Goal: Information Seeking & Learning: Compare options

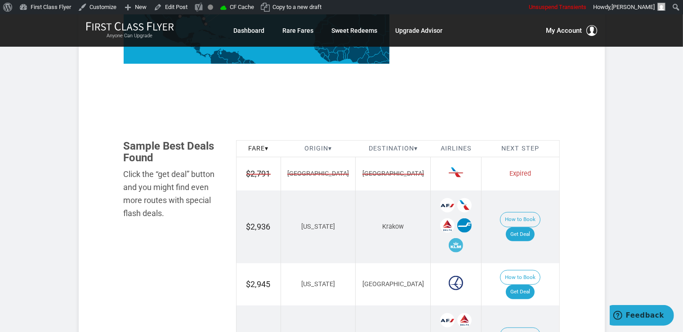
scroll to position [522, 0]
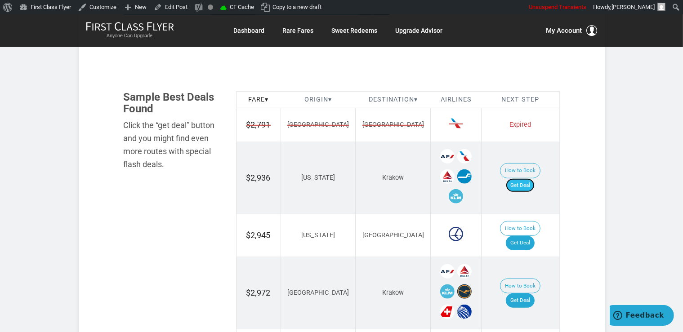
click at [528, 179] on link "Get Deal" at bounding box center [520, 186] width 29 height 14
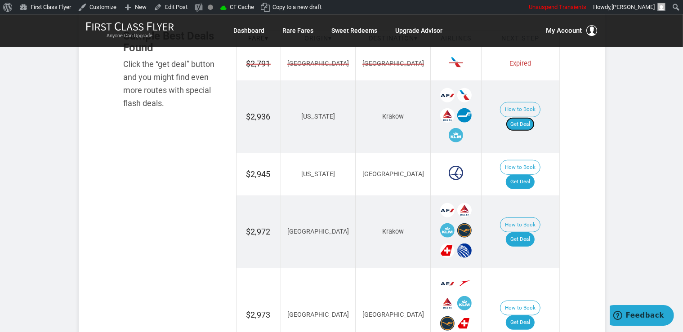
scroll to position [617, 0]
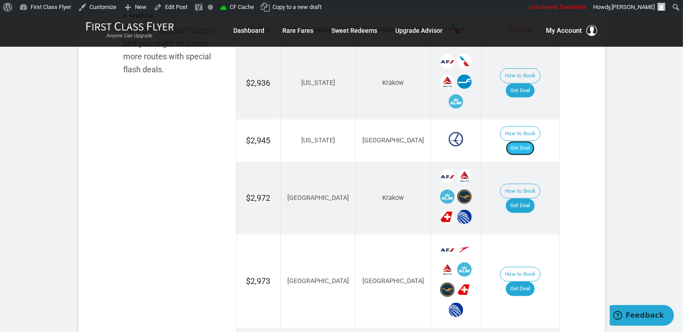
click at [527, 141] on link "Get Deal" at bounding box center [520, 148] width 29 height 14
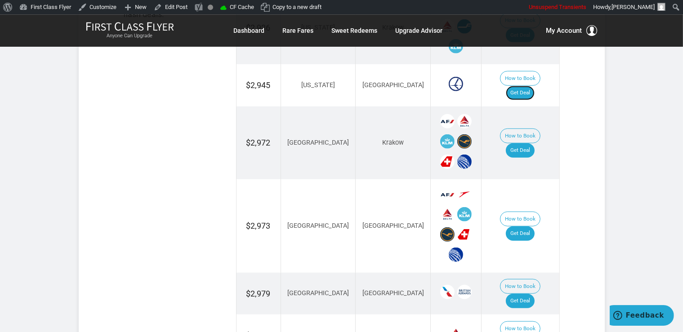
scroll to position [712, 0]
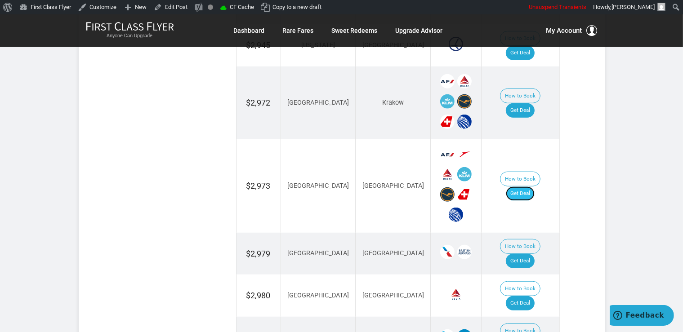
click at [529, 187] on link "Get Deal" at bounding box center [520, 194] width 29 height 14
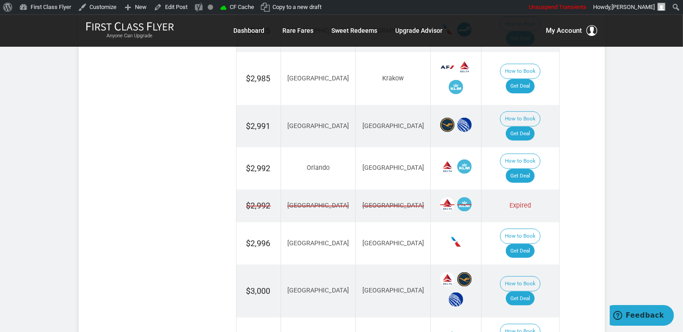
scroll to position [1045, 0]
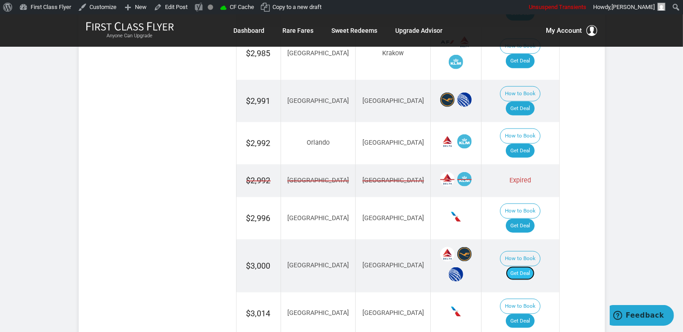
click at [532, 267] on link "Get Deal" at bounding box center [520, 274] width 29 height 14
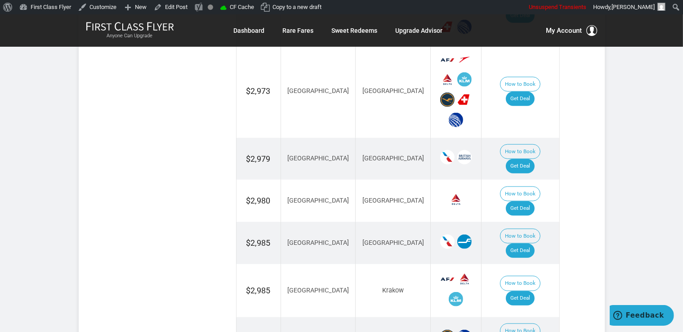
scroll to position [760, 0]
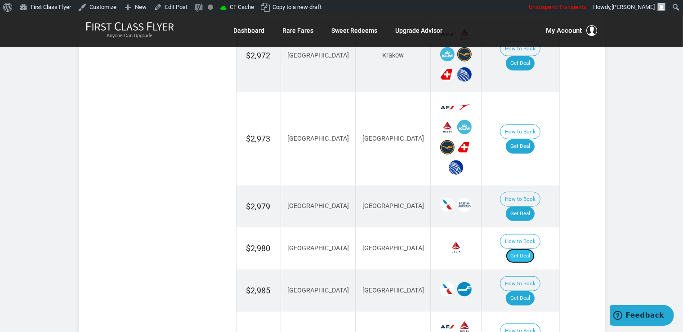
click at [535, 249] on link "Get Deal" at bounding box center [520, 256] width 29 height 14
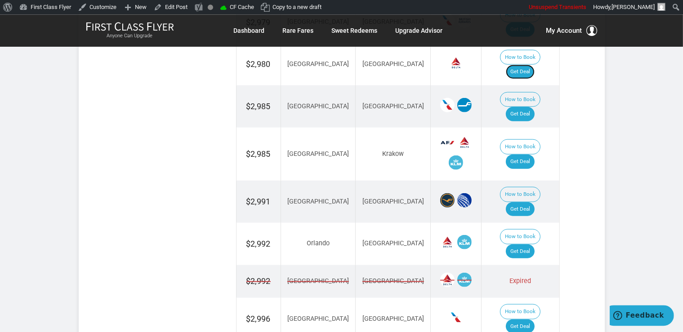
scroll to position [950, 0]
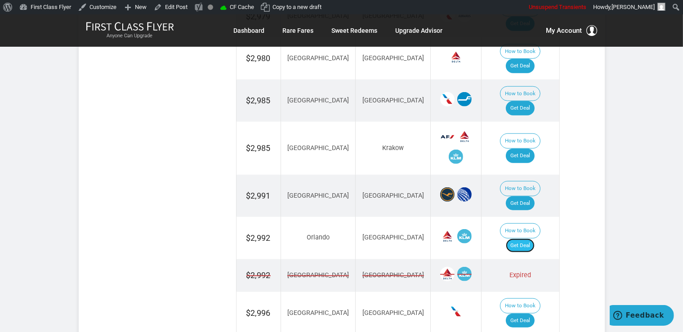
click at [524, 239] on link "Get Deal" at bounding box center [520, 246] width 29 height 14
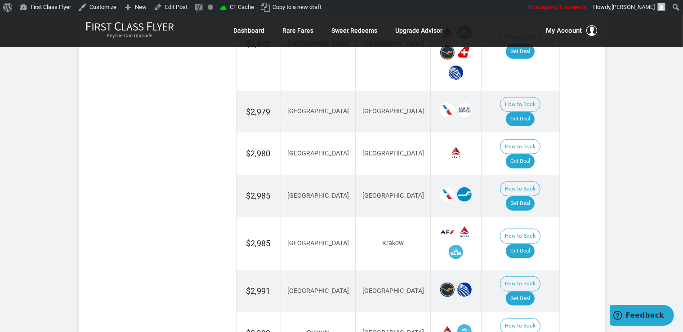
scroll to position [712, 0]
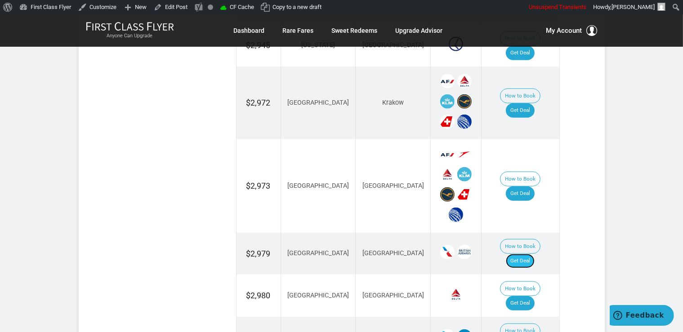
click at [528, 254] on link "Get Deal" at bounding box center [520, 261] width 29 height 14
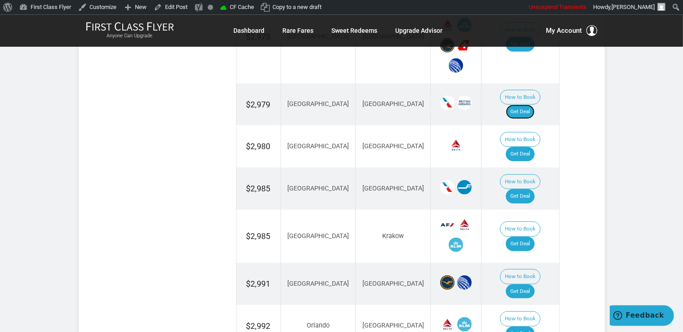
scroll to position [902, 0]
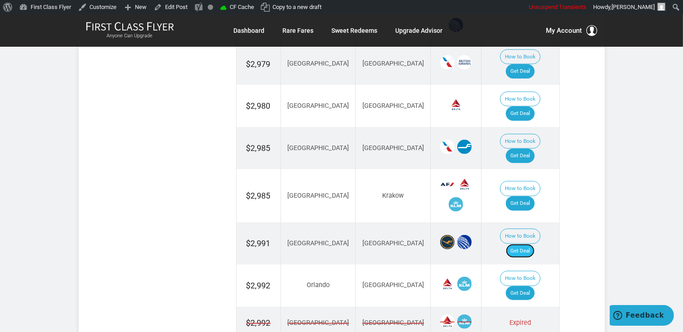
click at [526, 244] on link "Get Deal" at bounding box center [520, 251] width 29 height 14
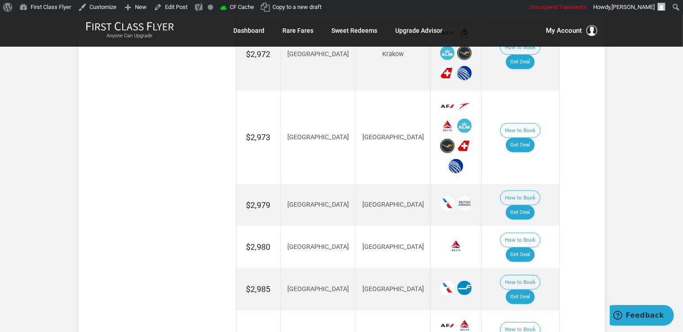
scroll to position [807, 0]
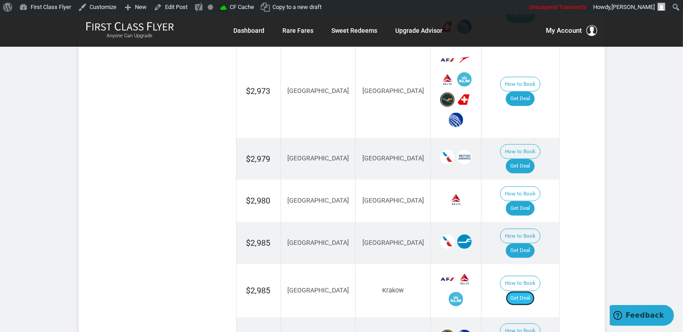
click at [526, 291] on link "Get Deal" at bounding box center [520, 298] width 29 height 14
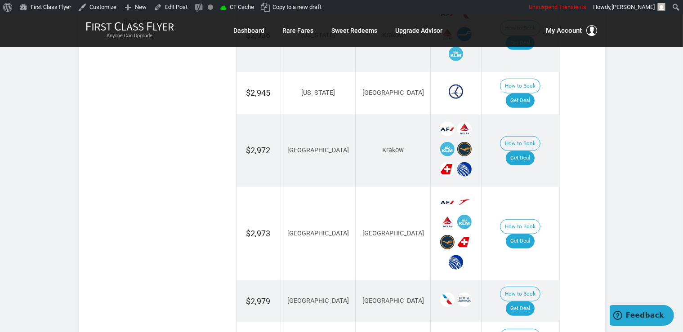
scroll to position [617, 0]
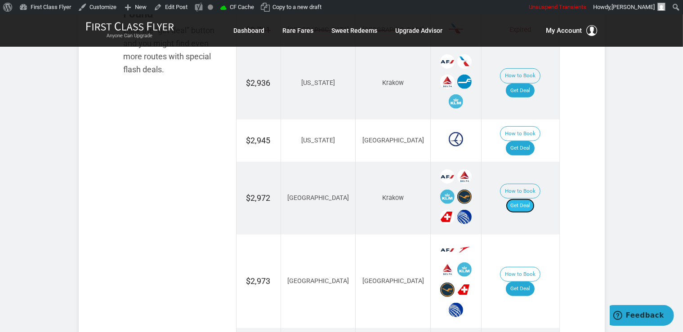
click at [535, 199] on link "Get Deal" at bounding box center [520, 206] width 29 height 14
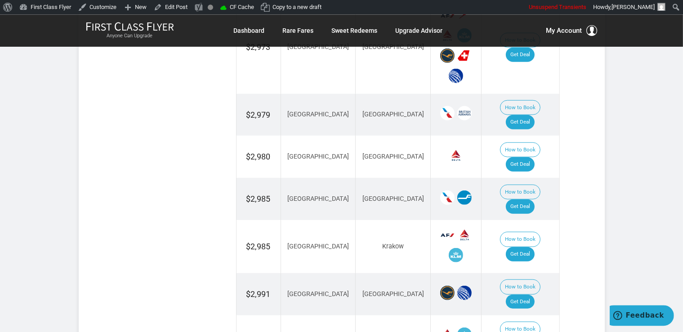
scroll to position [837, 0]
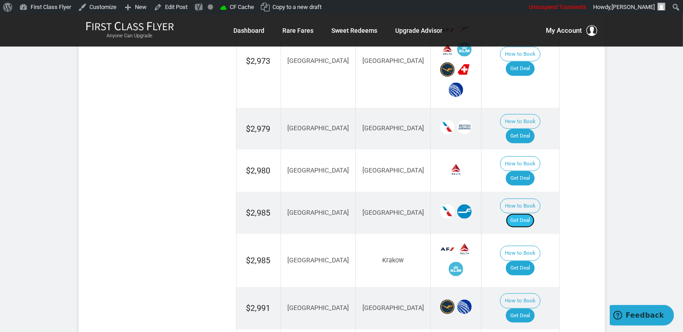
click at [533, 214] on link "Get Deal" at bounding box center [520, 221] width 29 height 14
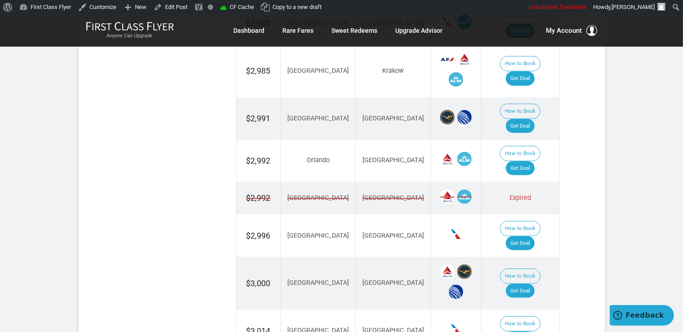
scroll to position [1075, 0]
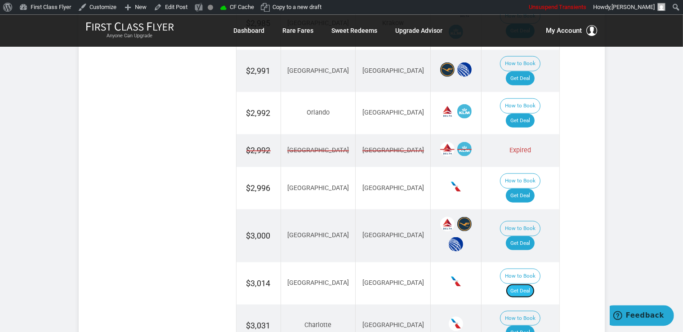
click at [534, 284] on link "Get Deal" at bounding box center [520, 291] width 29 height 14
click at [533, 284] on link "Get Deal" at bounding box center [520, 291] width 29 height 14
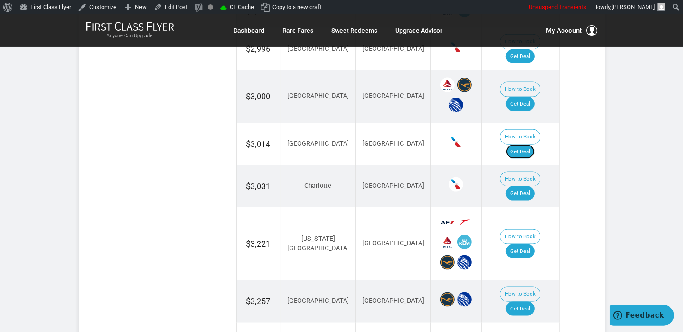
scroll to position [1218, 0]
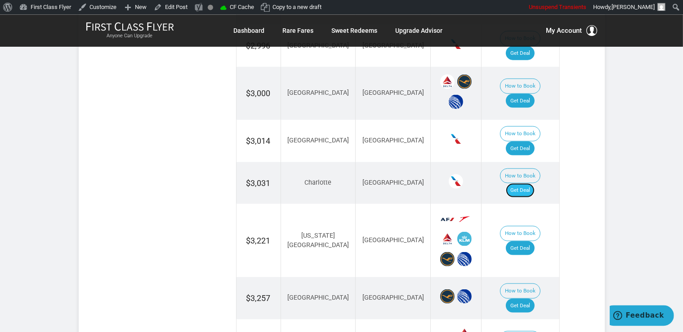
click at [528, 183] on link "Get Deal" at bounding box center [520, 190] width 29 height 14
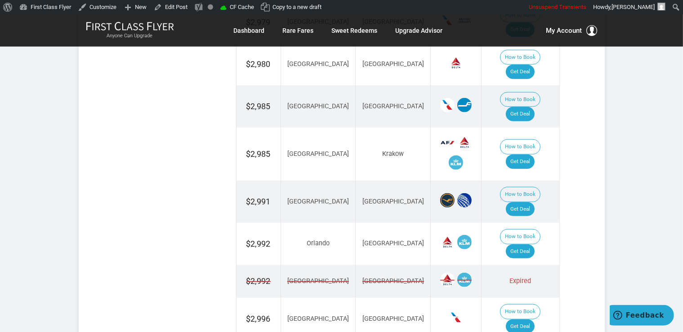
scroll to position [932, 0]
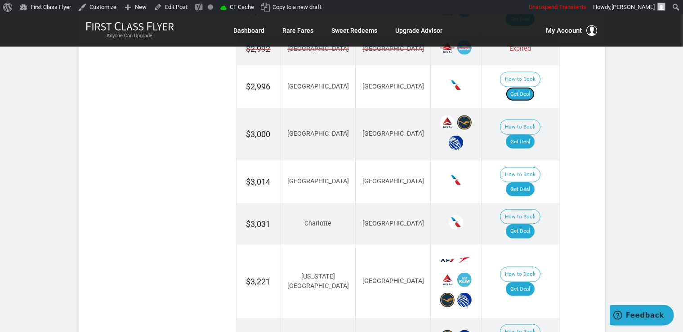
scroll to position [1218, 0]
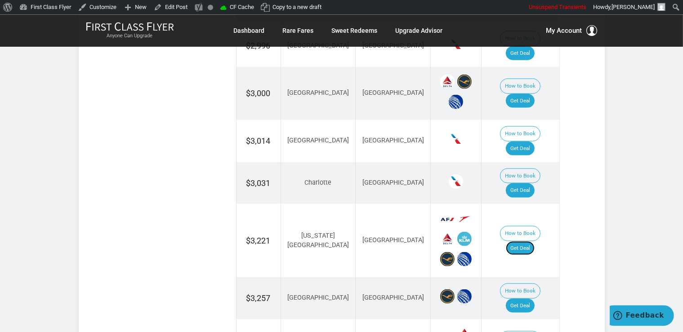
click at [526, 241] on link "Get Deal" at bounding box center [520, 248] width 29 height 14
click at [531, 299] on link "Get Deal" at bounding box center [520, 306] width 29 height 14
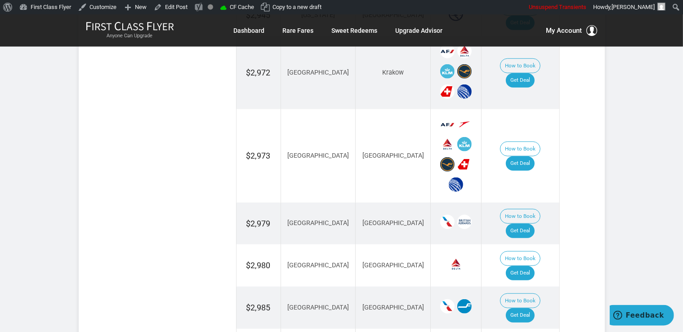
scroll to position [695, 0]
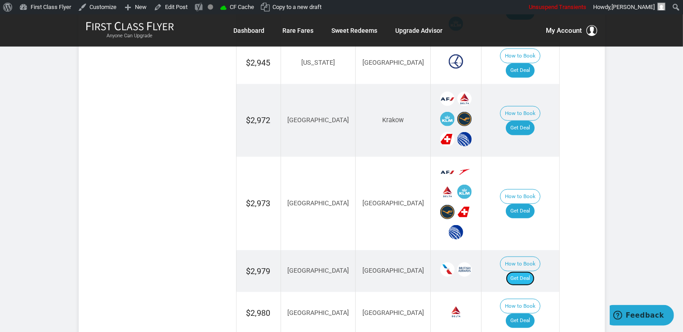
click at [527, 272] on link "Get Deal" at bounding box center [520, 279] width 29 height 14
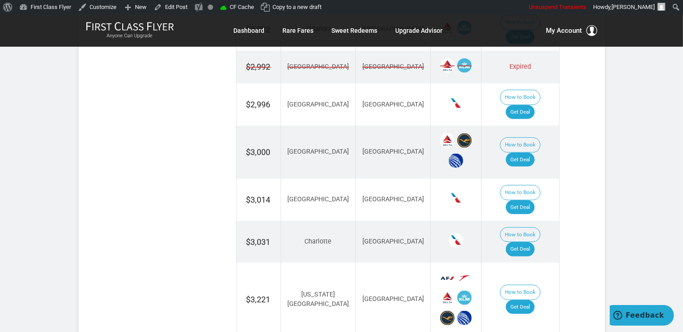
scroll to position [1218, 0]
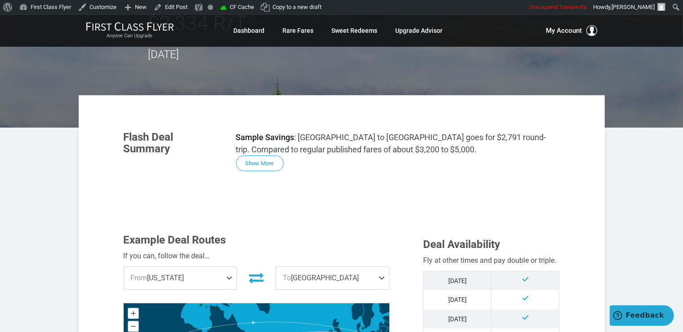
scroll to position [0, 0]
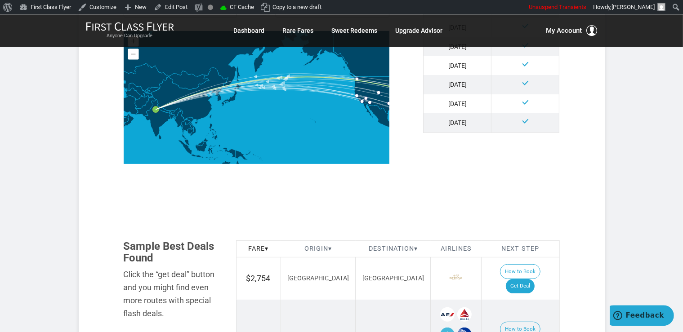
scroll to position [427, 0]
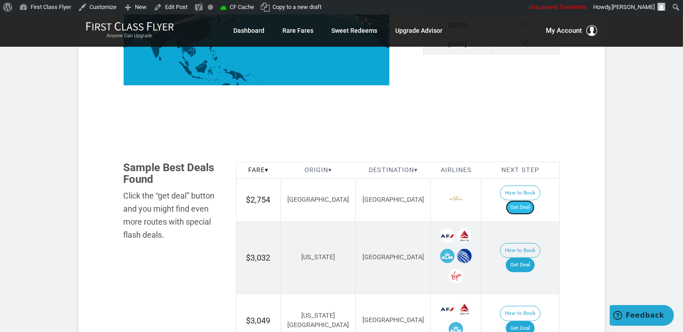
click at [528, 201] on link "Get Deal" at bounding box center [520, 208] width 29 height 14
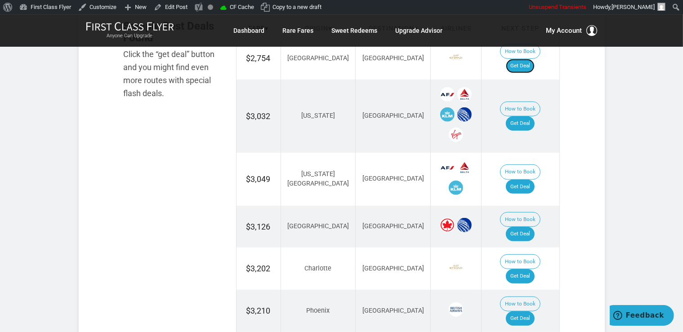
scroll to position [570, 0]
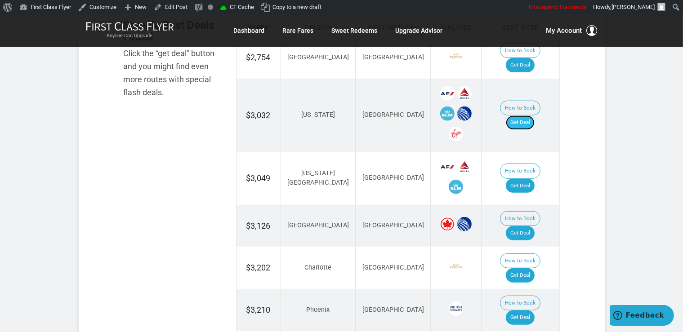
click at [531, 116] on link "Get Deal" at bounding box center [520, 123] width 29 height 14
click at [515, 93] on td "How to Book Get Deal" at bounding box center [521, 115] width 78 height 73
click at [524, 116] on link "Get Deal" at bounding box center [520, 123] width 29 height 14
click at [535, 179] on link "Get Deal" at bounding box center [520, 186] width 29 height 14
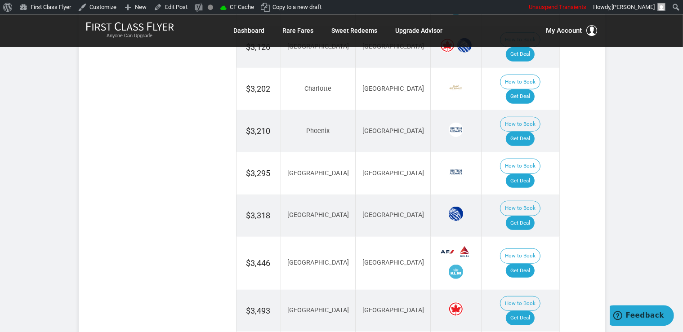
scroll to position [807, 0]
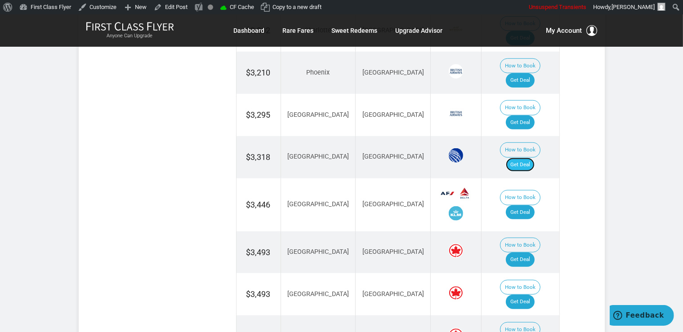
click at [526, 158] on link "Get Deal" at bounding box center [520, 165] width 29 height 14
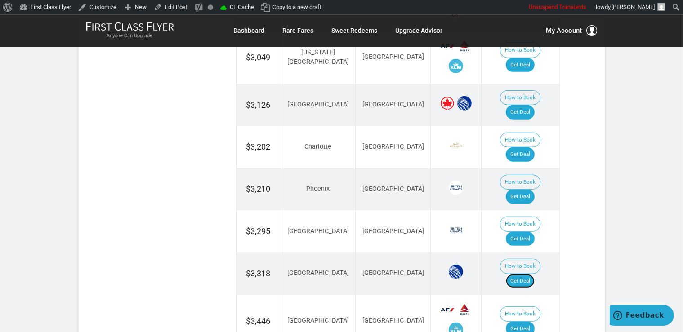
scroll to position [712, 0]
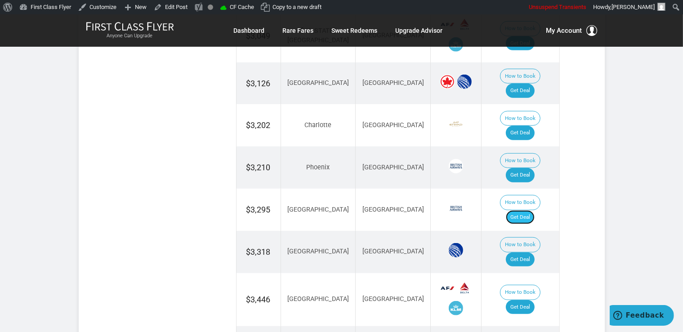
click at [525, 210] on link "Get Deal" at bounding box center [520, 217] width 29 height 14
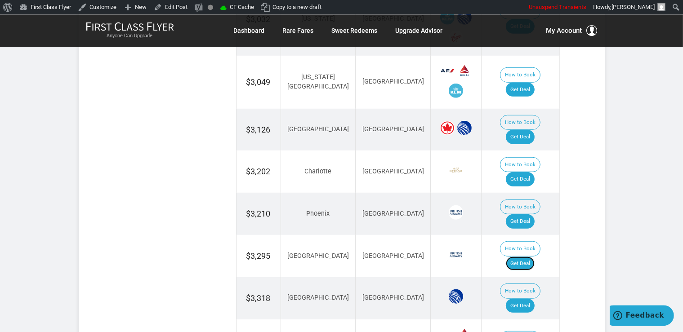
scroll to position [665, 0]
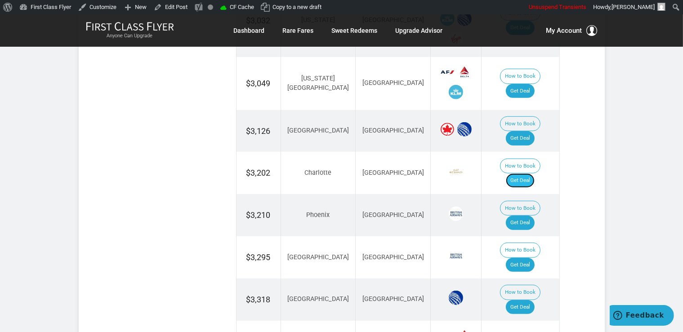
click at [525, 174] on link "Get Deal" at bounding box center [520, 181] width 29 height 14
click at [535, 216] on link "Get Deal" at bounding box center [520, 223] width 29 height 14
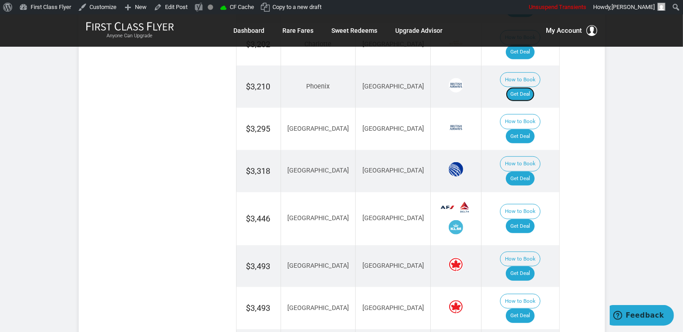
scroll to position [807, 0]
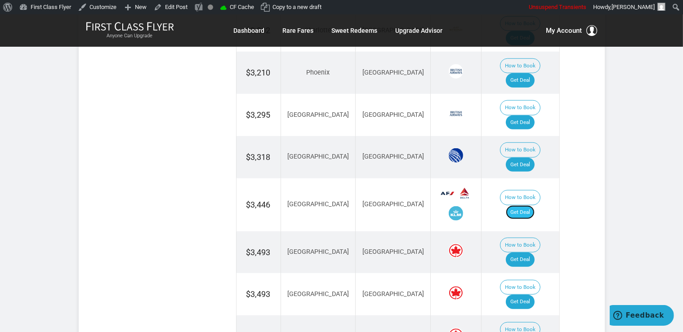
click at [530, 206] on link "Get Deal" at bounding box center [520, 213] width 29 height 14
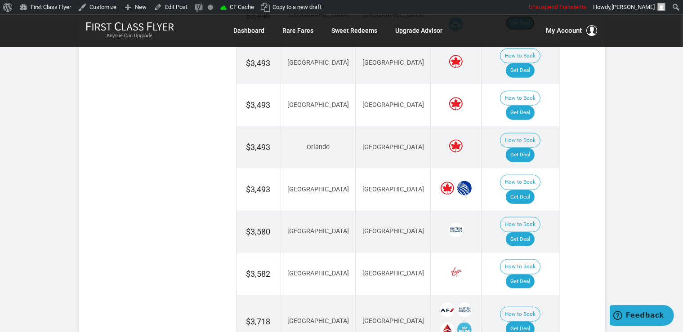
scroll to position [997, 0]
click at [533, 232] on link "Get Deal" at bounding box center [520, 239] width 29 height 14
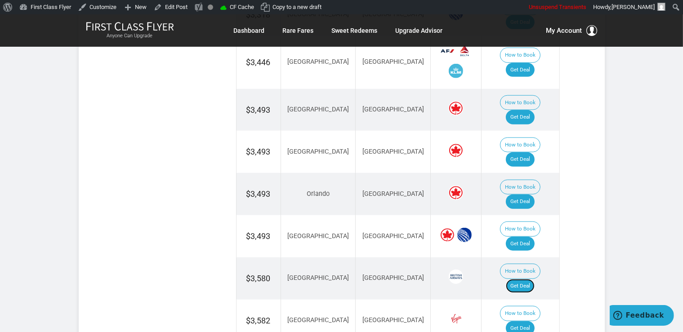
scroll to position [854, 0]
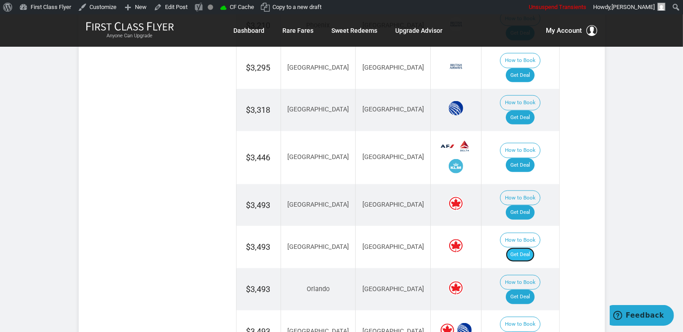
click at [523, 248] on link "Get Deal" at bounding box center [520, 255] width 29 height 14
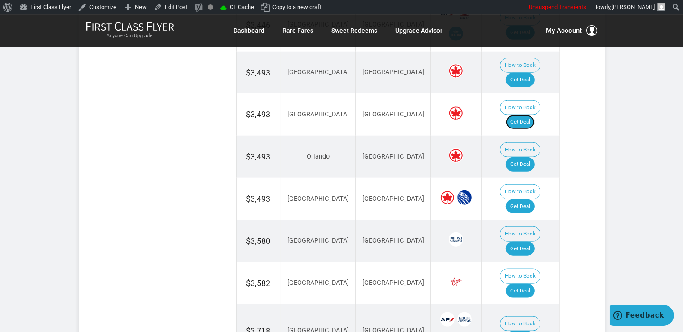
scroll to position [997, 0]
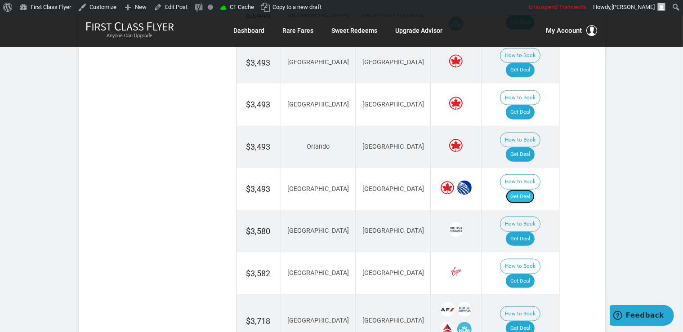
click at [533, 190] on link "Get Deal" at bounding box center [520, 197] width 29 height 14
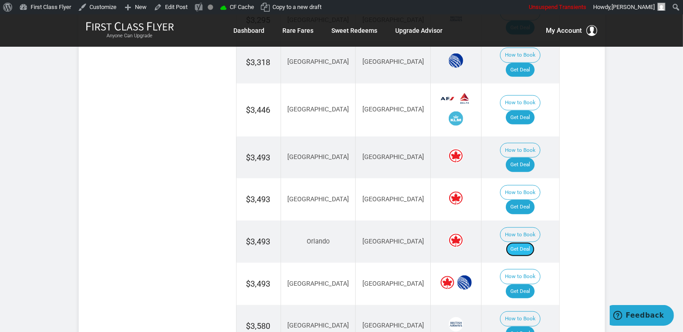
click at [524, 242] on link "Get Deal" at bounding box center [520, 249] width 29 height 14
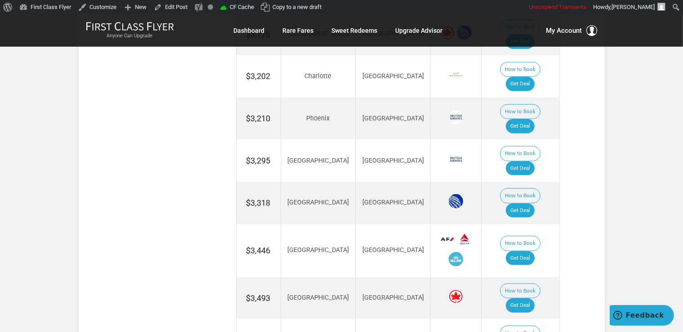
scroll to position [665, 0]
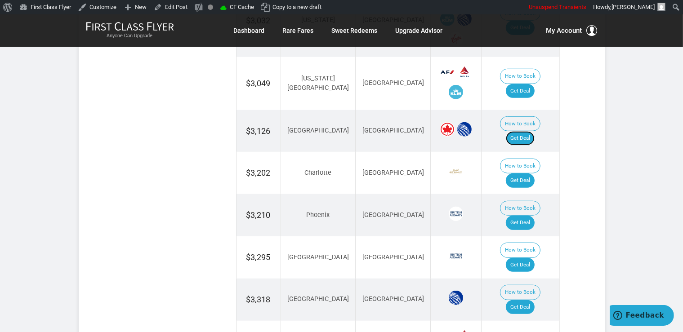
click at [524, 131] on link "Get Deal" at bounding box center [520, 138] width 29 height 14
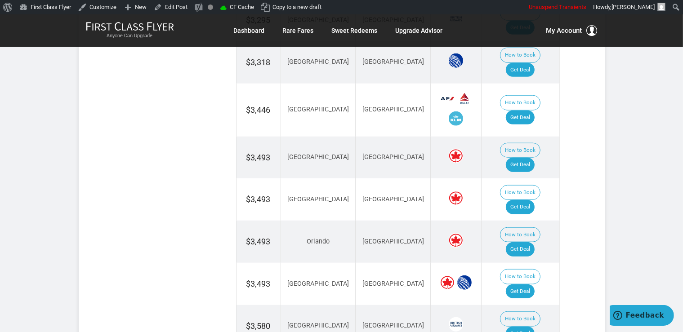
scroll to position [950, 0]
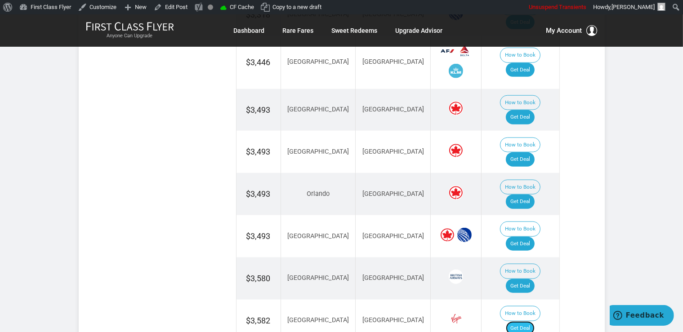
click at [533, 322] on link "Get Deal" at bounding box center [520, 329] width 29 height 14
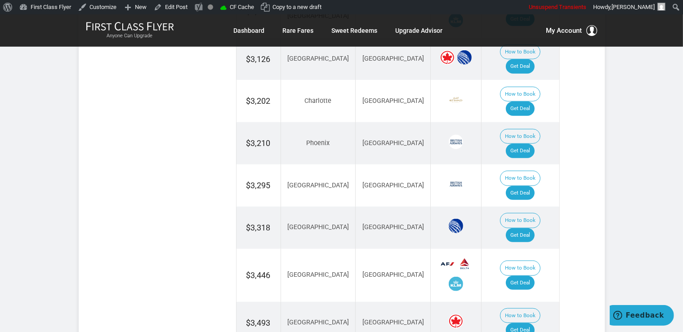
scroll to position [712, 0]
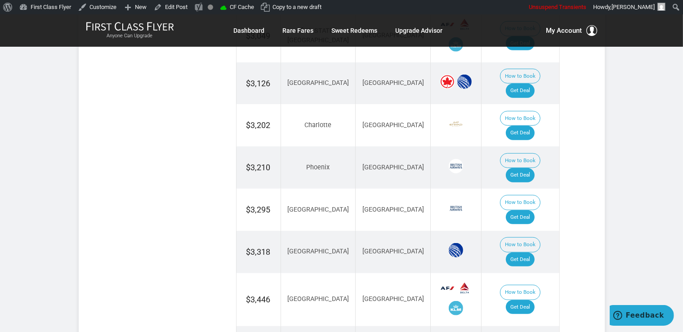
drag, startPoint x: 530, startPoint y: 282, endPoint x: 533, endPoint y: 277, distance: 5.8
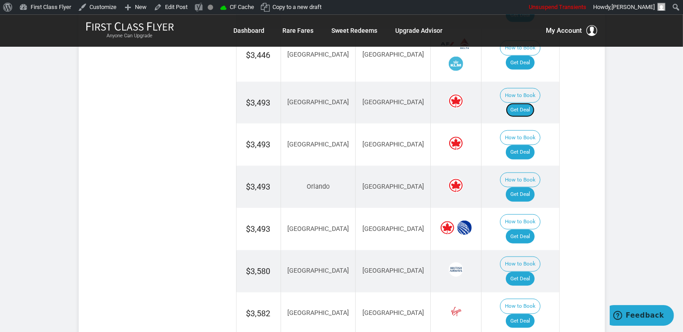
scroll to position [997, 0]
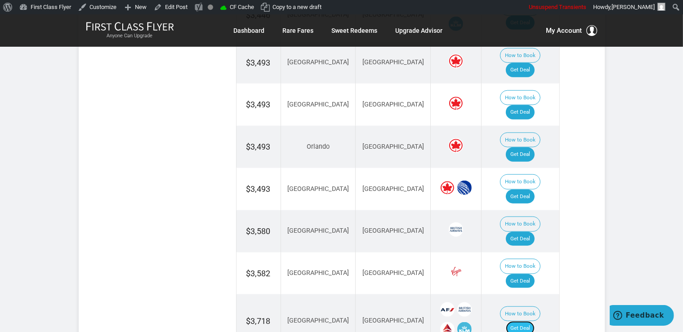
click at [533, 322] on link "Get Deal" at bounding box center [520, 329] width 29 height 14
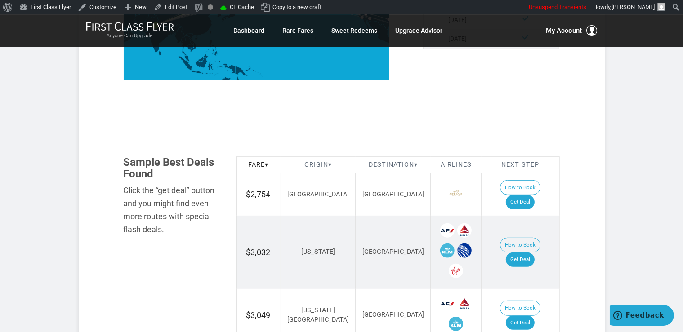
scroll to position [427, 0]
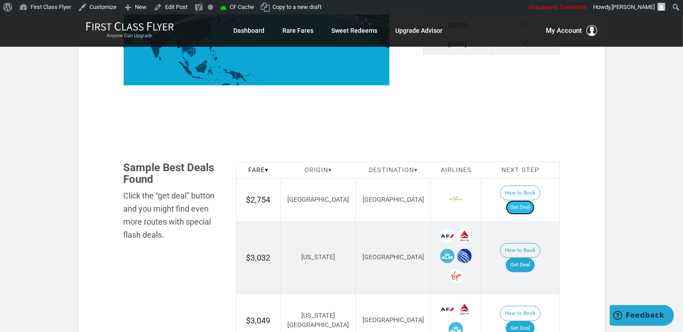
drag, startPoint x: 527, startPoint y: 193, endPoint x: 526, endPoint y: 188, distance: 4.5
click at [527, 201] on link "Get Deal" at bounding box center [520, 208] width 29 height 14
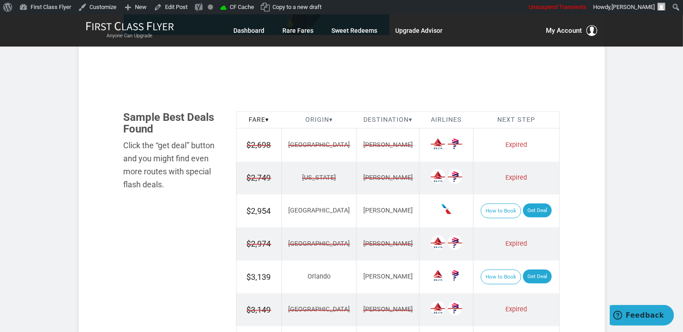
scroll to position [522, 0]
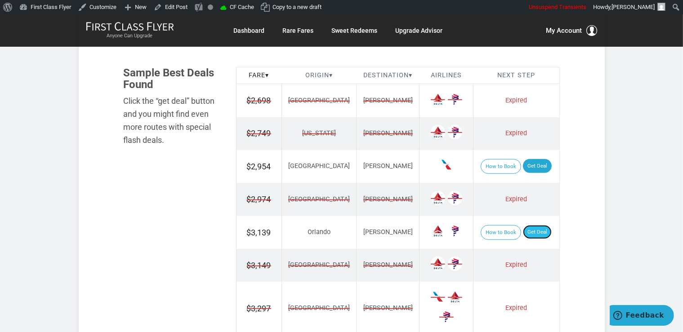
click at [525, 225] on link "Get Deal" at bounding box center [537, 232] width 29 height 14
click at [532, 165] on link "Get Deal" at bounding box center [537, 166] width 29 height 14
click at [528, 159] on link "Get Deal" at bounding box center [537, 166] width 29 height 14
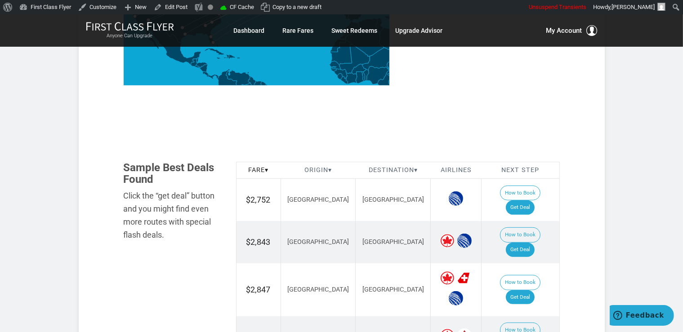
scroll to position [522, 0]
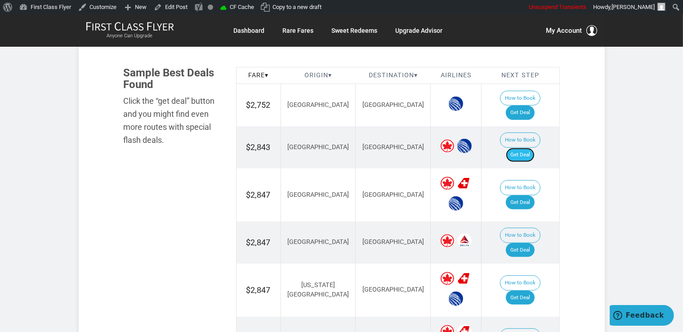
click at [525, 148] on link "Get Deal" at bounding box center [520, 155] width 29 height 14
click at [527, 196] on link "Get Deal" at bounding box center [520, 203] width 29 height 14
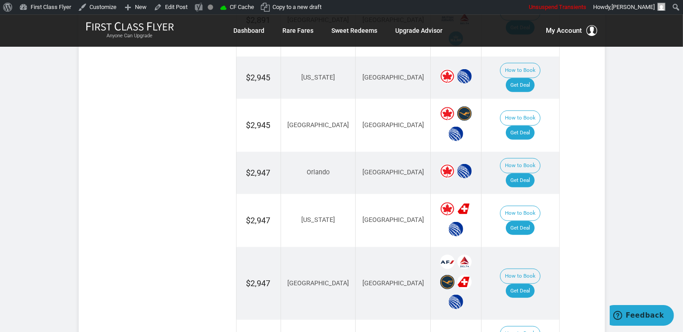
scroll to position [854, 0]
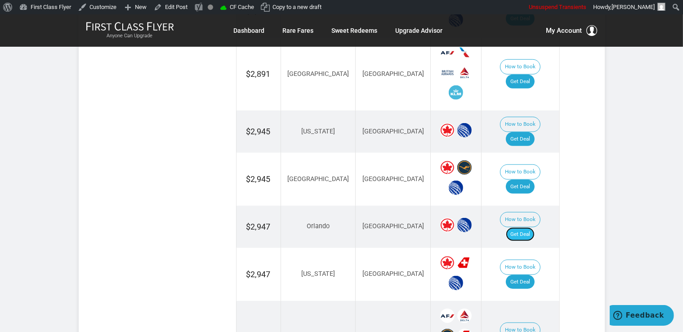
click at [531, 228] on link "Get Deal" at bounding box center [520, 235] width 29 height 14
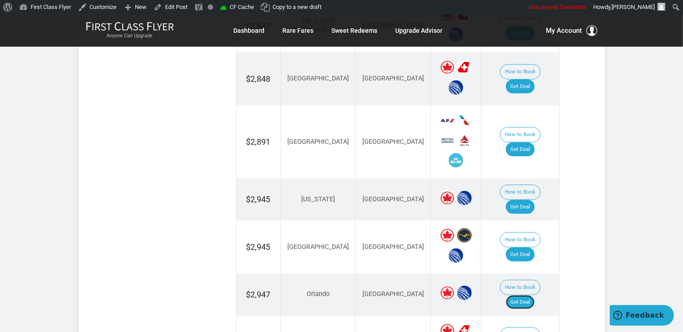
scroll to position [760, 0]
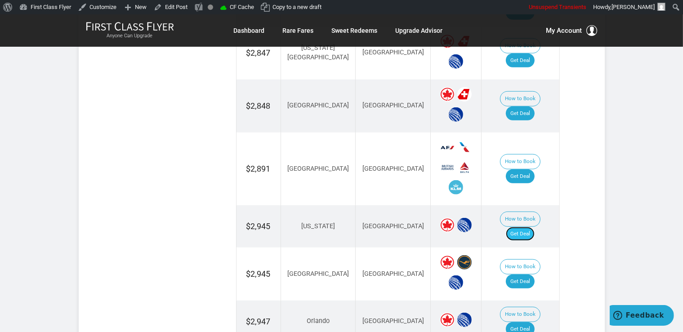
click at [521, 227] on link "Get Deal" at bounding box center [520, 234] width 29 height 14
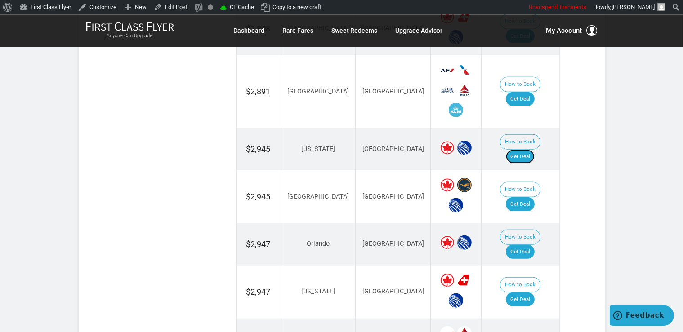
scroll to position [854, 0]
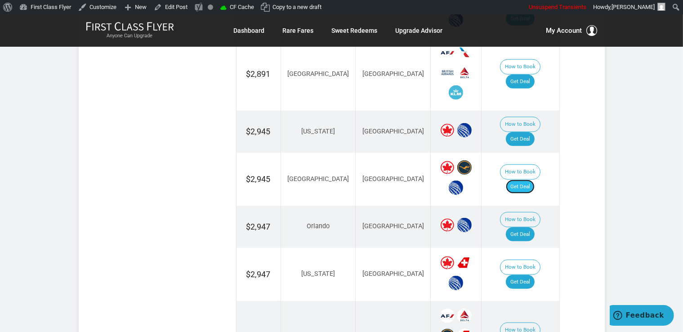
click at [532, 180] on link "Get Deal" at bounding box center [520, 187] width 29 height 14
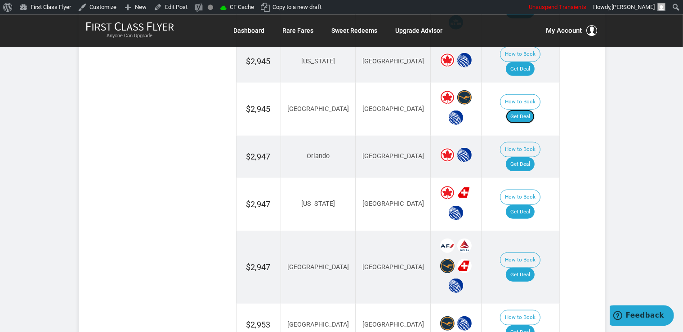
scroll to position [997, 0]
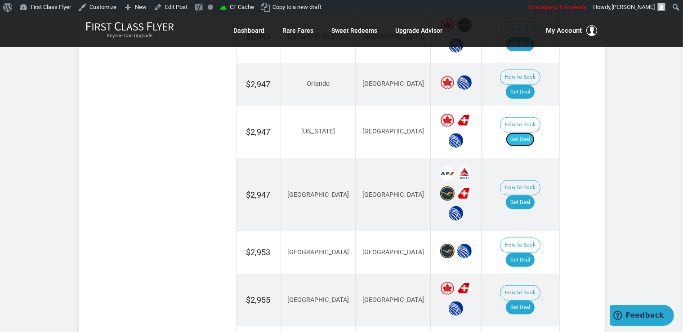
click at [525, 133] on link "Get Deal" at bounding box center [520, 140] width 29 height 14
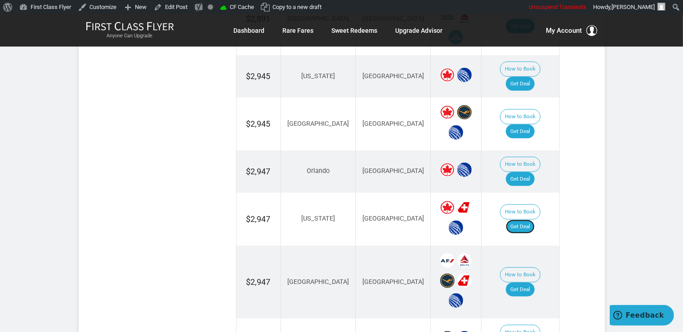
scroll to position [902, 0]
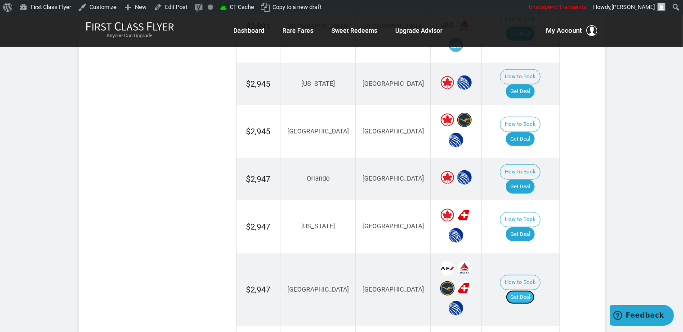
click at [528, 290] on link "Get Deal" at bounding box center [520, 297] width 29 height 14
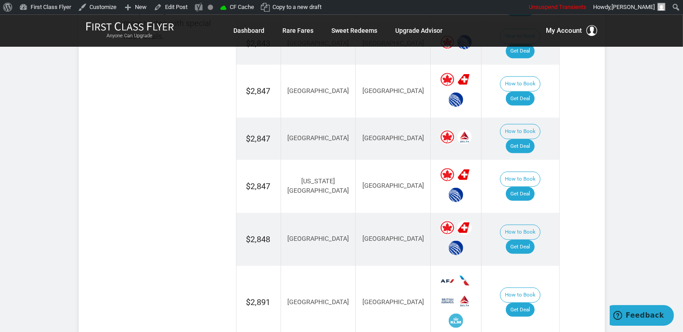
scroll to position [570, 0]
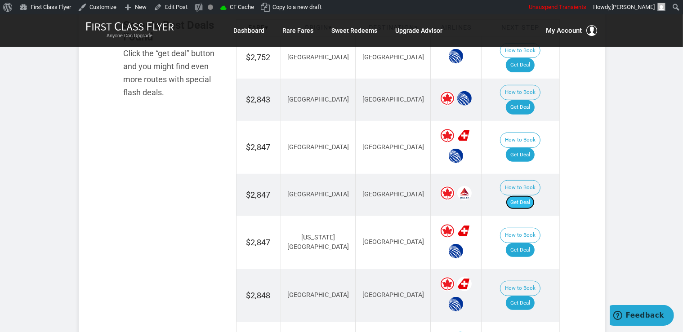
click at [535, 196] on link "Get Deal" at bounding box center [520, 203] width 29 height 14
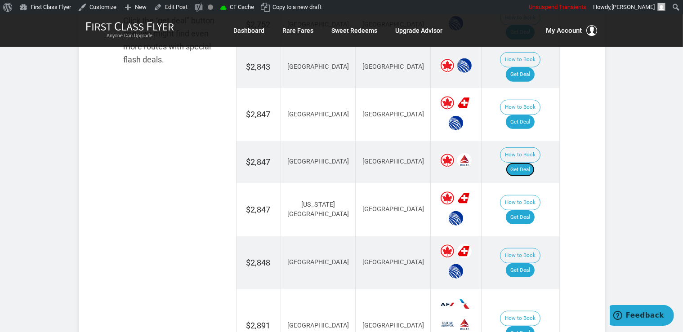
scroll to position [617, 0]
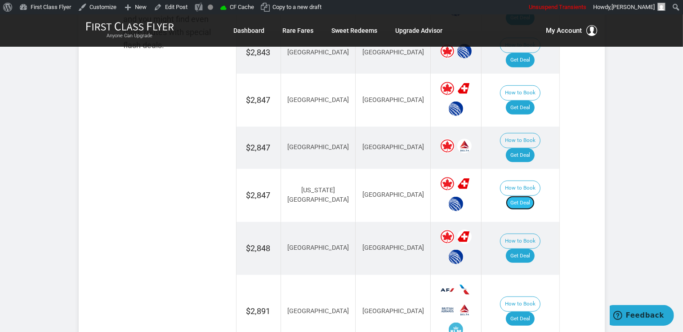
click at [527, 196] on link "Get Deal" at bounding box center [520, 203] width 29 height 14
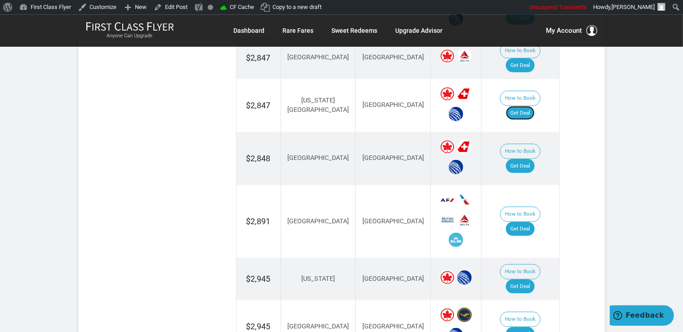
scroll to position [712, 0]
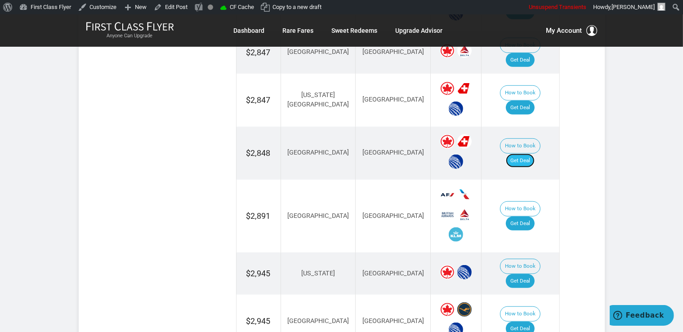
click at [529, 154] on link "Get Deal" at bounding box center [520, 161] width 29 height 14
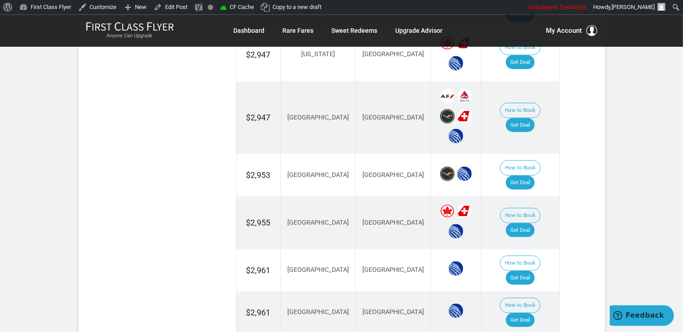
scroll to position [1092, 0]
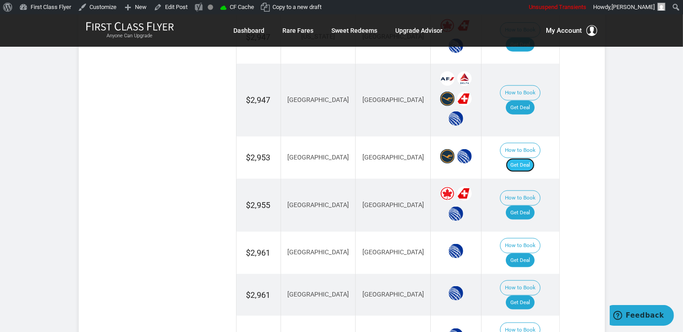
click at [535, 158] on link "Get Deal" at bounding box center [520, 165] width 29 height 14
click at [527, 206] on link "Get Deal" at bounding box center [520, 213] width 29 height 14
click at [532, 296] on link "Get Deal" at bounding box center [520, 303] width 29 height 14
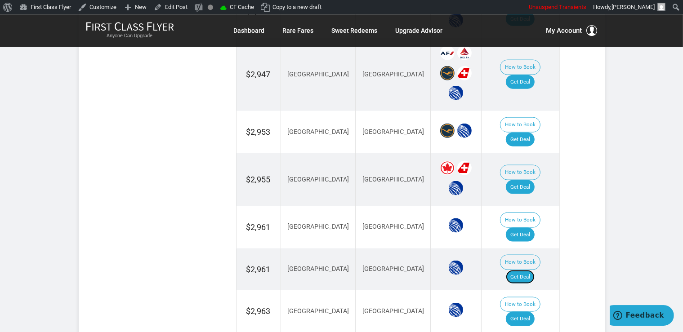
scroll to position [1140, 0]
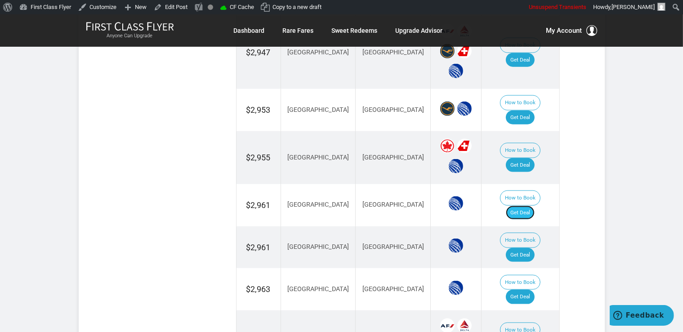
click at [526, 206] on link "Get Deal" at bounding box center [520, 213] width 29 height 14
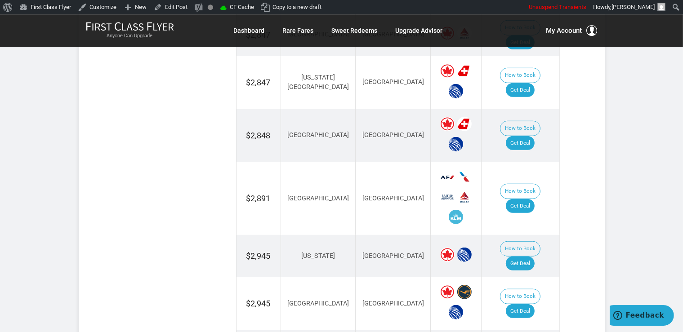
scroll to position [712, 0]
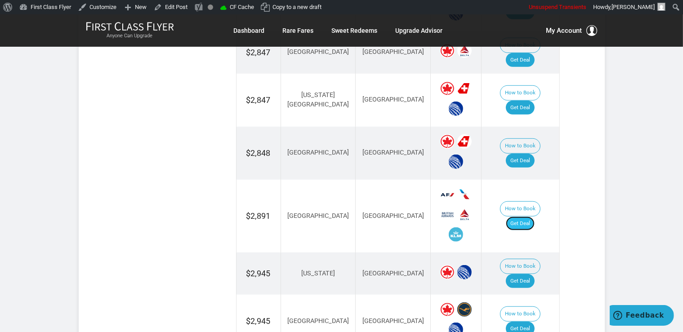
click at [535, 217] on link "Get Deal" at bounding box center [520, 224] width 29 height 14
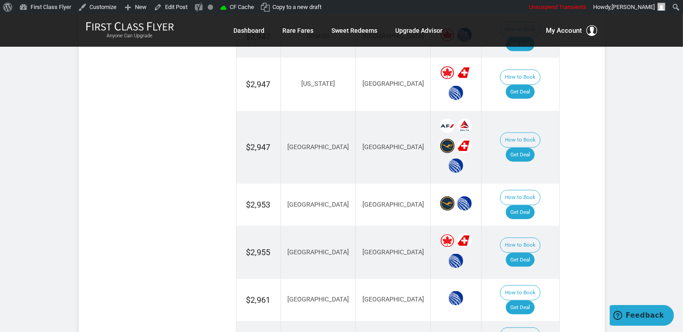
scroll to position [1187, 0]
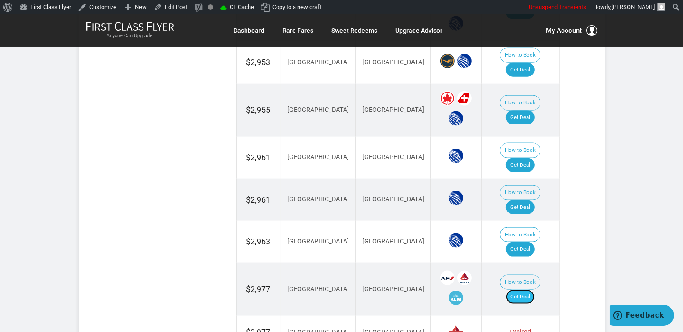
click at [523, 290] on link "Get Deal" at bounding box center [520, 297] width 29 height 14
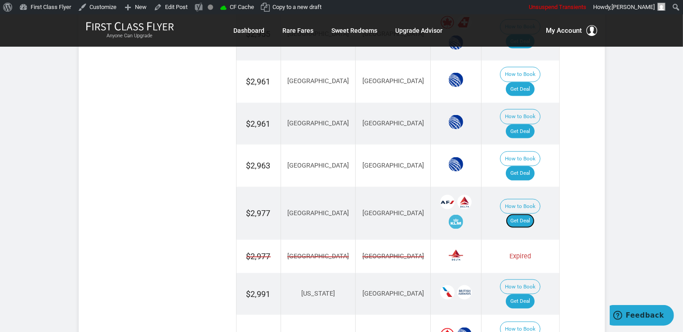
scroll to position [1282, 0]
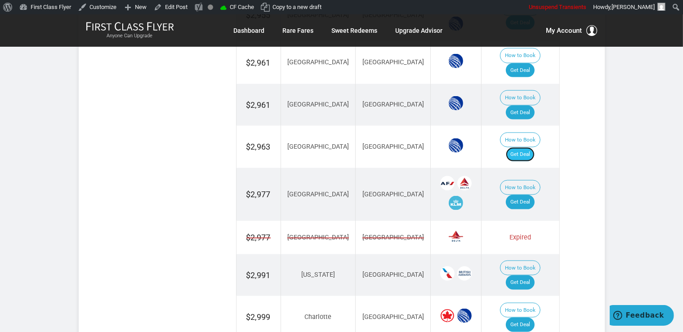
click at [532, 147] on link "Get Deal" at bounding box center [520, 154] width 29 height 14
click at [534, 276] on link "Get Deal" at bounding box center [520, 283] width 29 height 14
click at [529, 276] on link "Get Deal" at bounding box center [520, 283] width 29 height 14
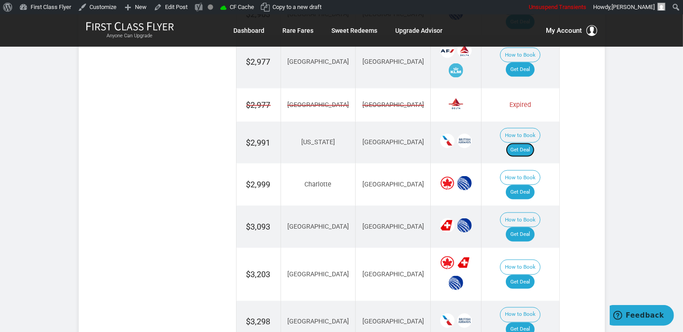
scroll to position [1425, 0]
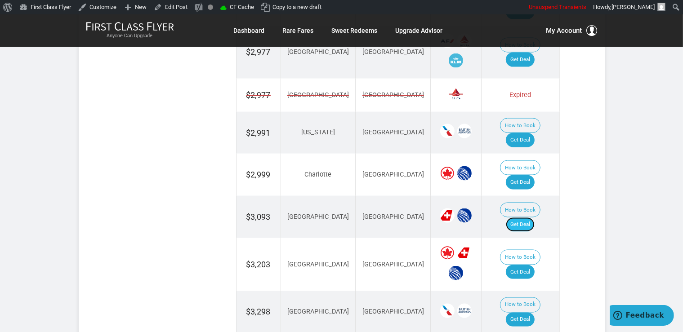
click at [524, 218] on link "Get Deal" at bounding box center [520, 225] width 29 height 14
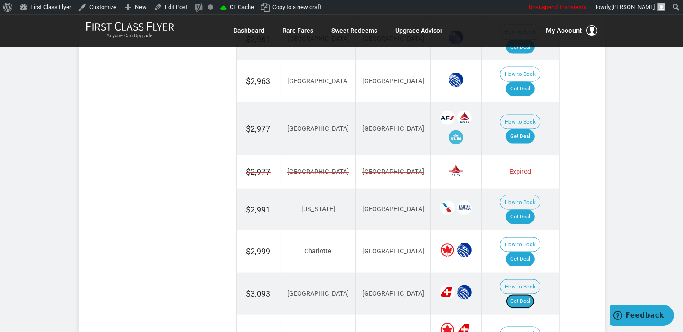
scroll to position [1329, 0]
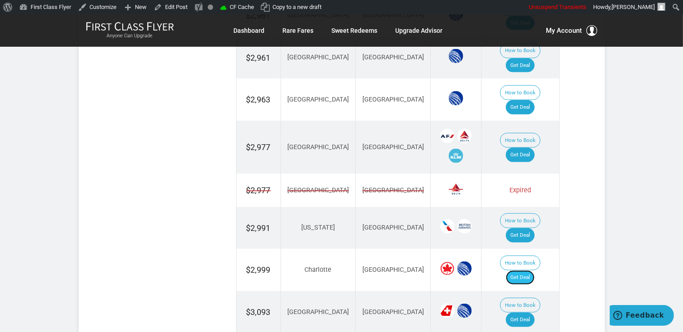
click at [526, 271] on link "Get Deal" at bounding box center [520, 278] width 29 height 14
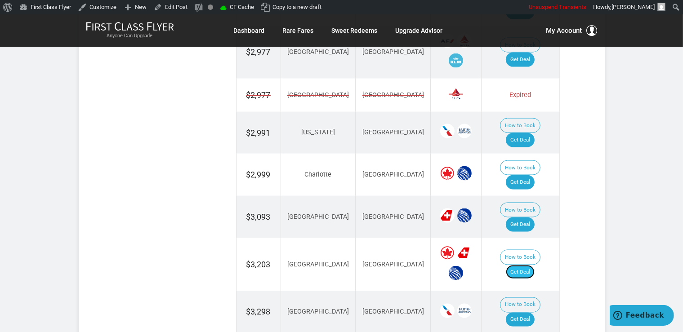
click at [535, 265] on link "Get Deal" at bounding box center [520, 272] width 29 height 14
click at [519, 313] on link "Get Deal" at bounding box center [520, 320] width 29 height 14
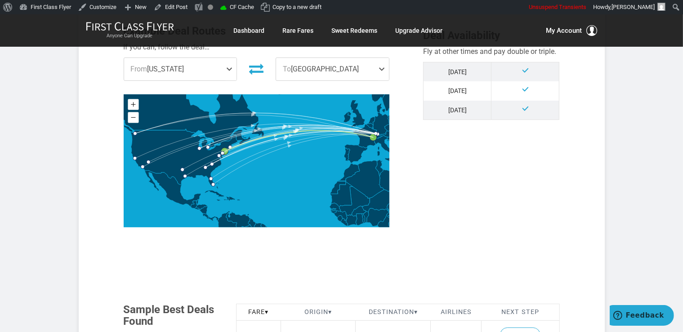
scroll to position [522, 0]
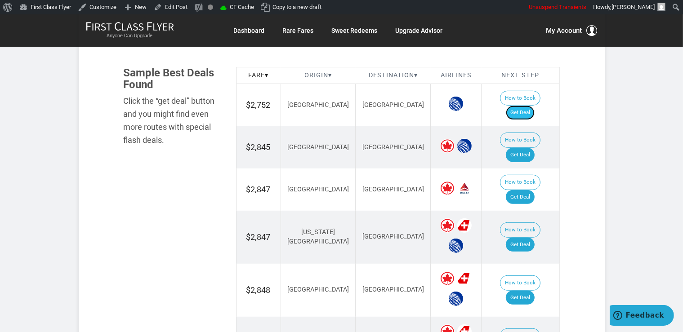
click at [527, 106] on link "Get Deal" at bounding box center [520, 113] width 29 height 14
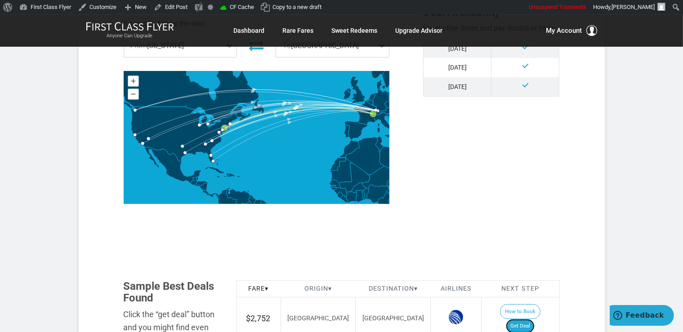
scroll to position [285, 0]
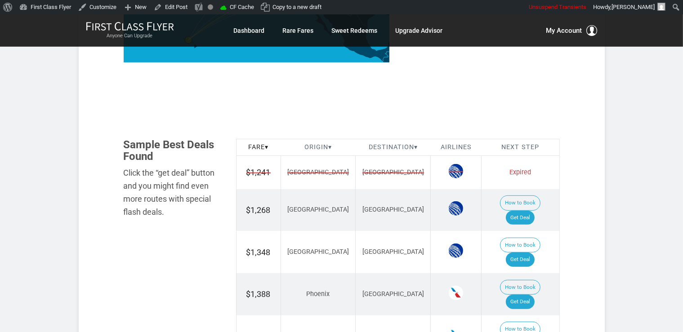
scroll to position [475, 0]
click at [527, 210] on link "Get Deal" at bounding box center [520, 217] width 29 height 14
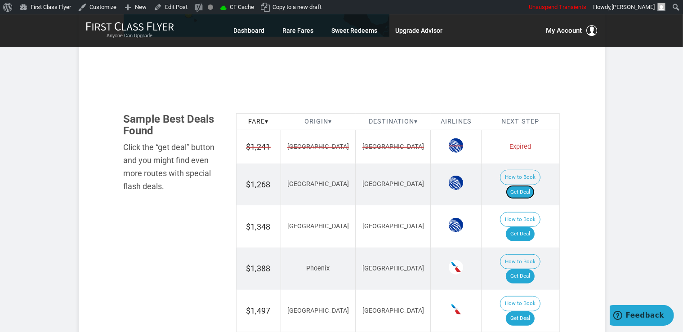
scroll to position [522, 0]
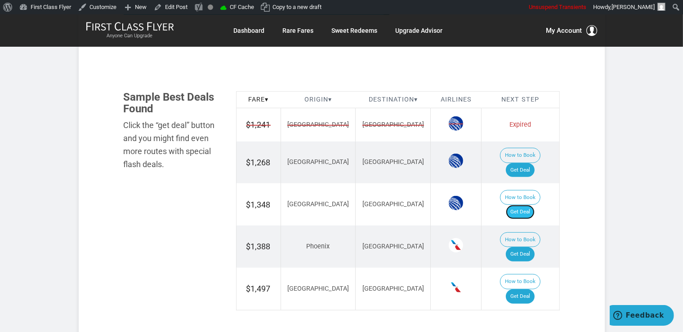
click at [532, 205] on link "Get Deal" at bounding box center [520, 212] width 29 height 14
click at [530, 247] on link "Get Deal" at bounding box center [520, 254] width 29 height 14
click at [533, 290] on link "Get Deal" at bounding box center [520, 297] width 29 height 14
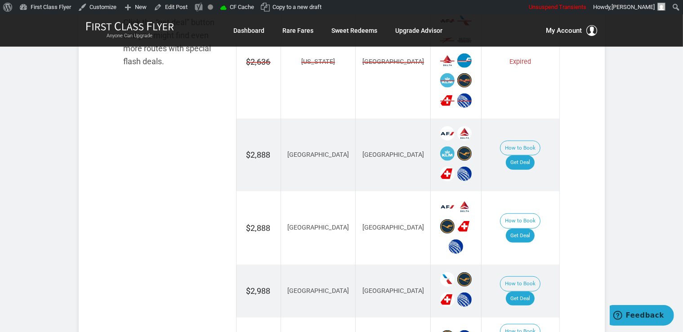
scroll to position [617, 0]
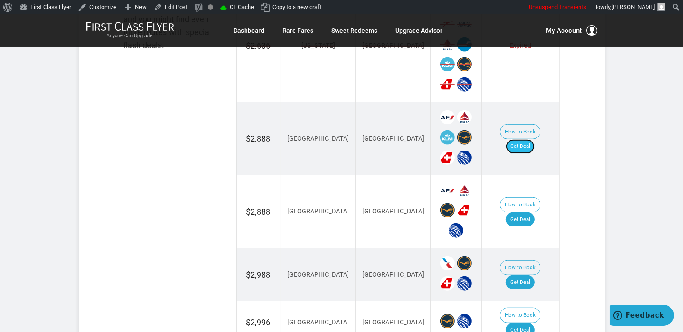
click at [522, 139] on link "Get Deal" at bounding box center [520, 146] width 29 height 14
click at [535, 213] on link "Get Deal" at bounding box center [520, 220] width 29 height 14
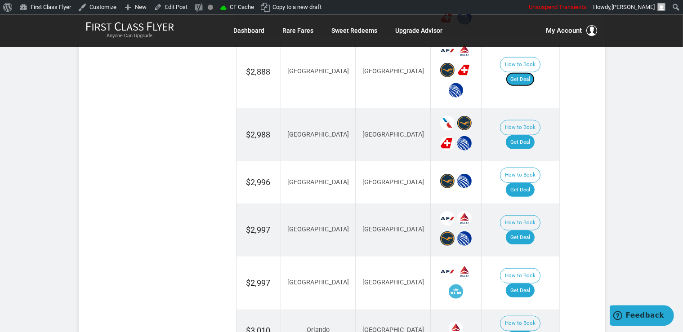
scroll to position [760, 0]
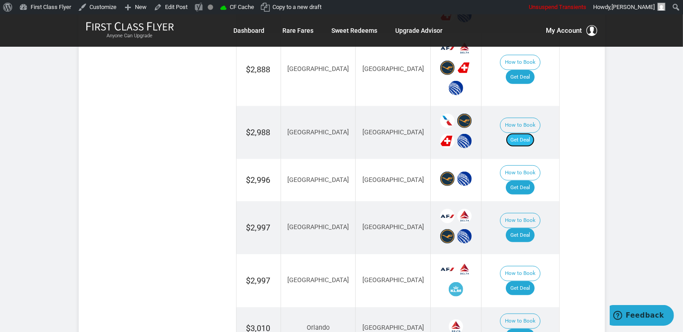
click at [526, 133] on link "Get Deal" at bounding box center [520, 140] width 29 height 14
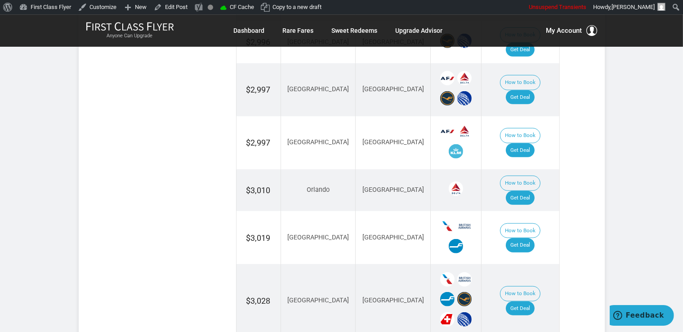
scroll to position [902, 0]
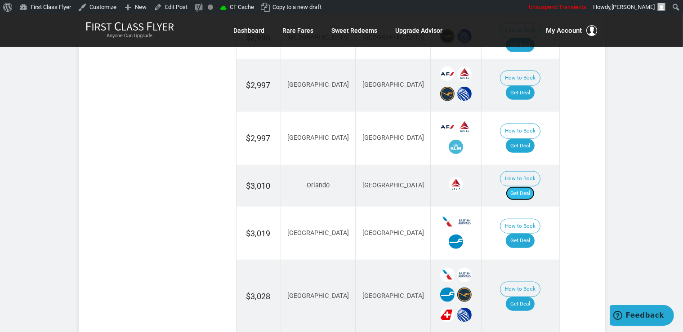
click at [523, 187] on link "Get Deal" at bounding box center [520, 194] width 29 height 14
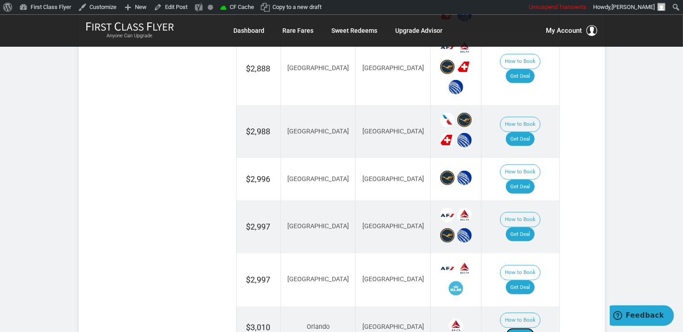
scroll to position [760, 0]
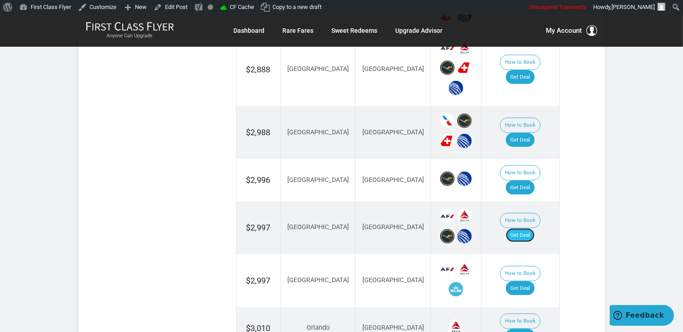
click at [527, 228] on link "Get Deal" at bounding box center [520, 235] width 29 height 14
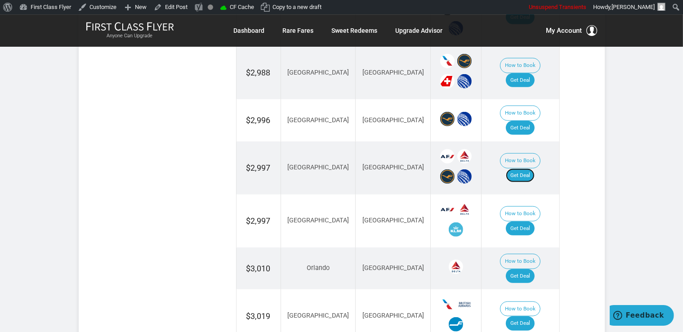
scroll to position [845, 0]
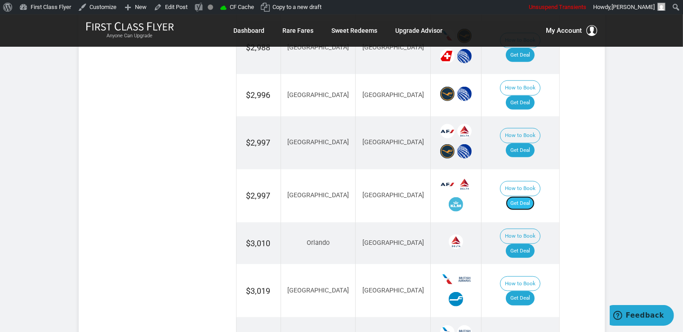
click at [535, 197] on link "Get Deal" at bounding box center [520, 204] width 29 height 14
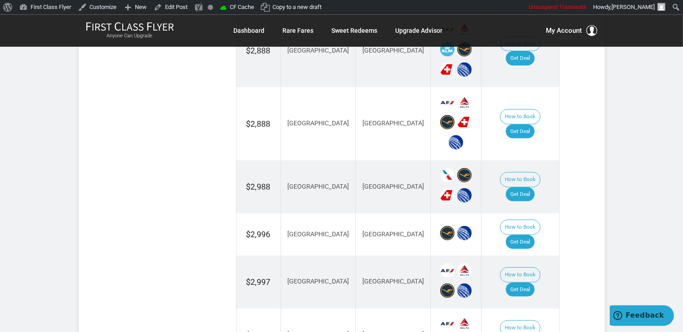
scroll to position [702, 0]
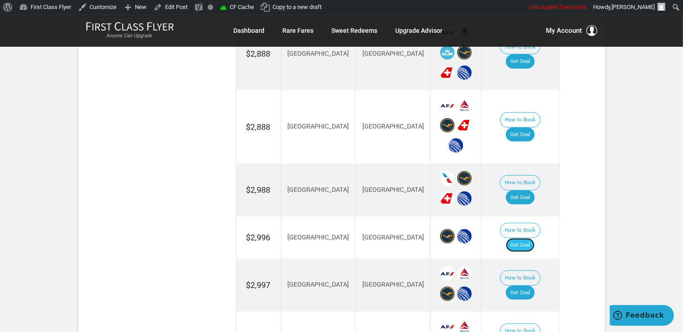
click at [519, 238] on link "Get Deal" at bounding box center [520, 245] width 29 height 14
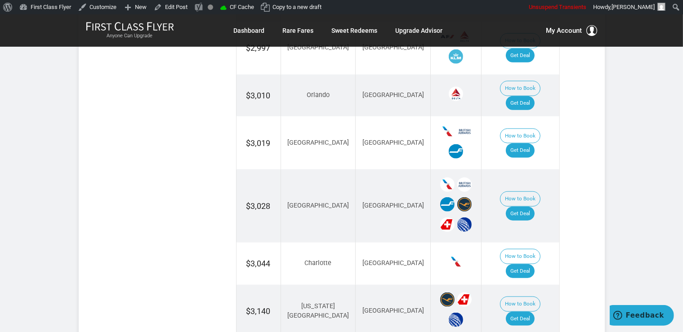
scroll to position [1034, 0]
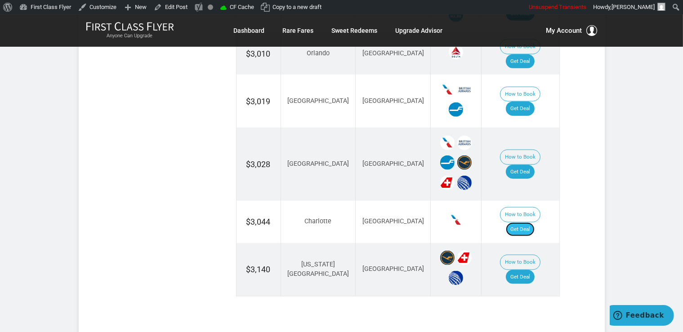
click at [531, 223] on link "Get Deal" at bounding box center [520, 230] width 29 height 14
click at [528, 223] on link "Get Deal" at bounding box center [520, 230] width 29 height 14
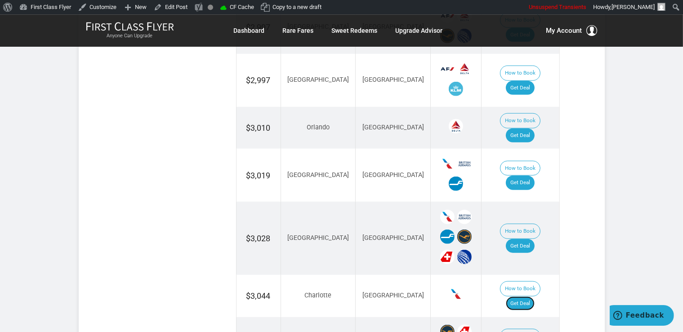
scroll to position [939, 0]
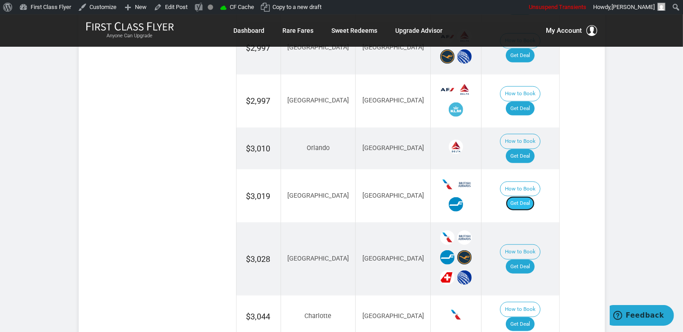
click at [522, 197] on link "Get Deal" at bounding box center [520, 204] width 29 height 14
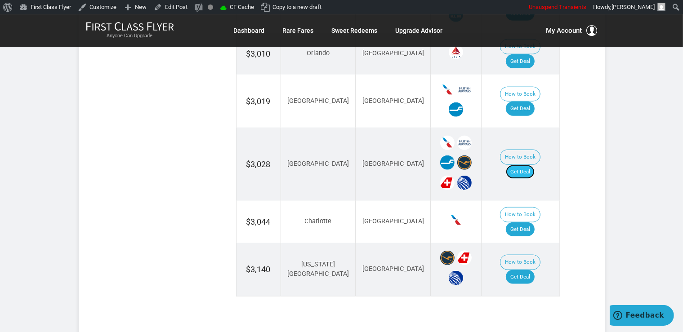
click at [525, 165] on link "Get Deal" at bounding box center [520, 172] width 29 height 14
click at [535, 270] on link "Get Deal" at bounding box center [520, 277] width 29 height 14
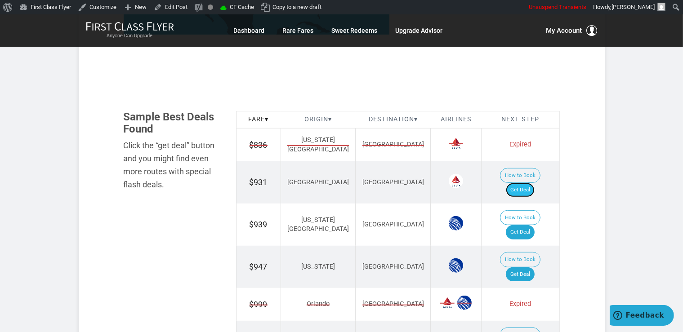
click at [524, 183] on link "Get Deal" at bounding box center [520, 190] width 29 height 14
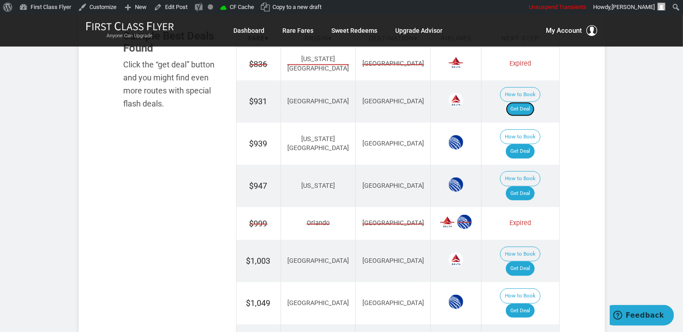
scroll to position [570, 0]
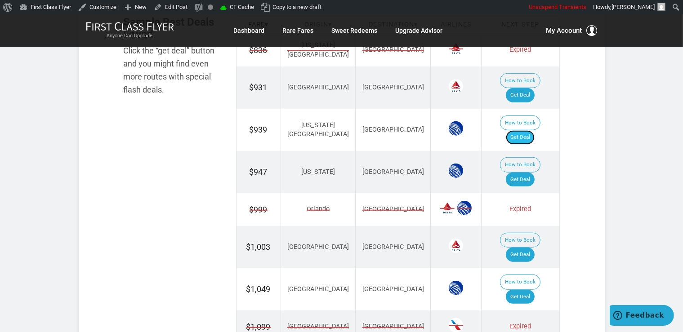
click at [532, 130] on link "Get Deal" at bounding box center [520, 137] width 29 height 14
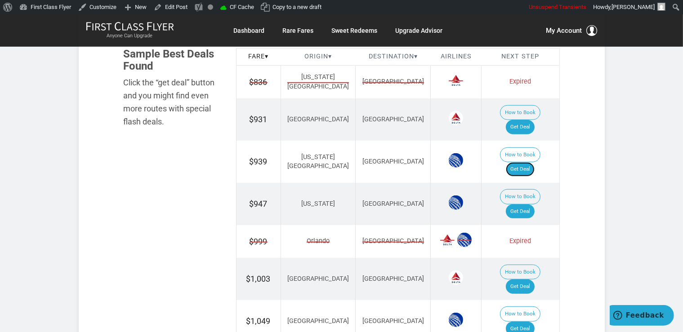
scroll to position [522, 0]
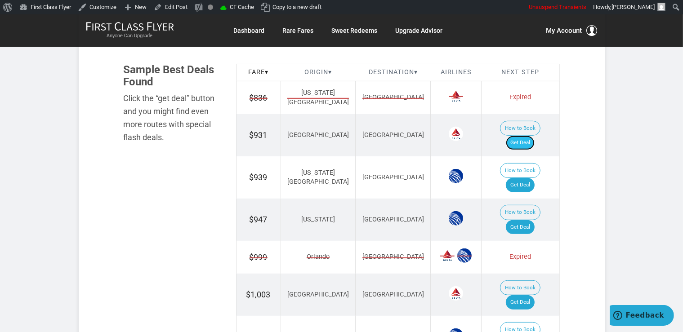
click at [528, 136] on link "Get Deal" at bounding box center [520, 143] width 29 height 14
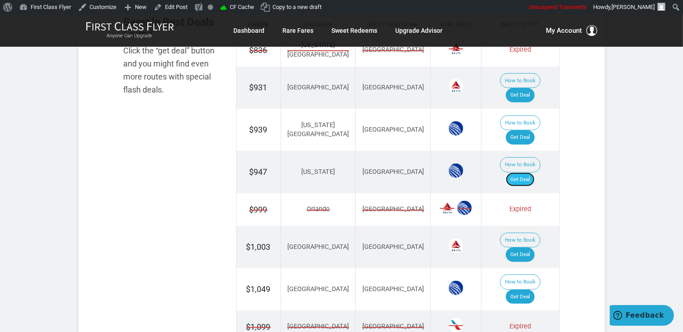
click at [529, 173] on link "Get Deal" at bounding box center [520, 180] width 29 height 14
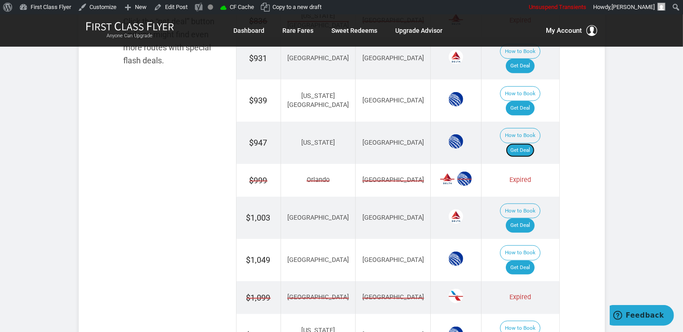
scroll to position [617, 0]
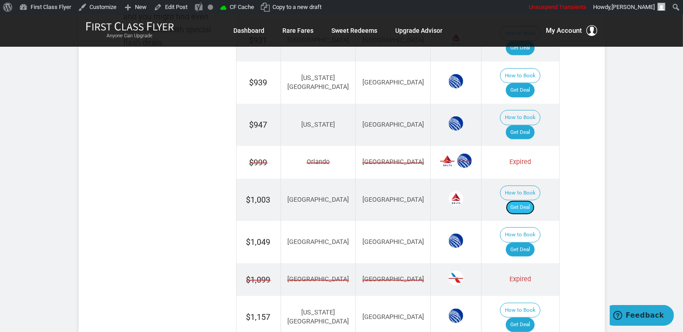
click at [535, 201] on link "Get Deal" at bounding box center [520, 208] width 29 height 14
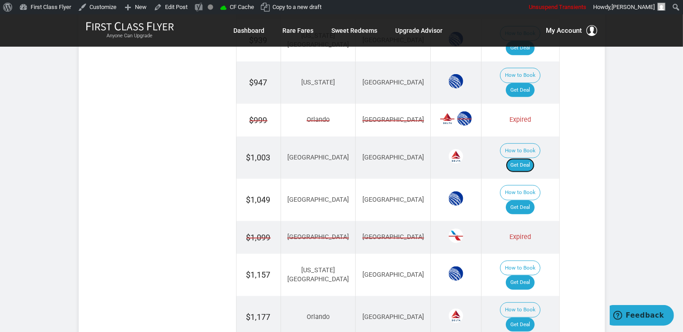
scroll to position [712, 0]
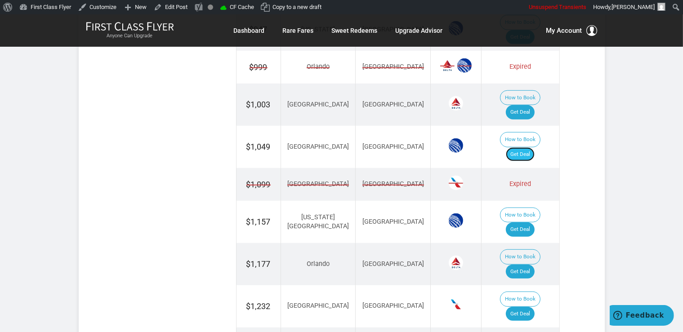
click at [526, 147] on link "Get Deal" at bounding box center [520, 154] width 29 height 14
click at [543, 201] on td "How to Book Get Deal" at bounding box center [521, 222] width 78 height 42
click at [530, 223] on link "Get Deal" at bounding box center [520, 230] width 29 height 14
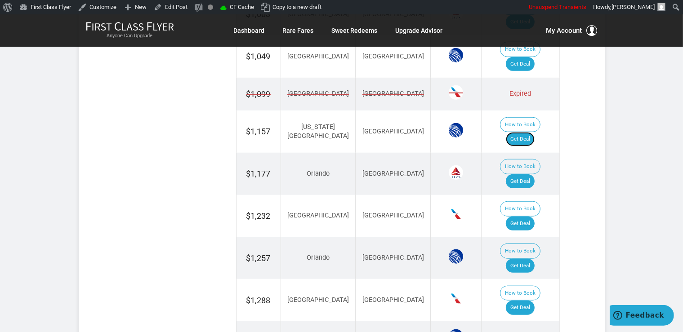
scroll to position [807, 0]
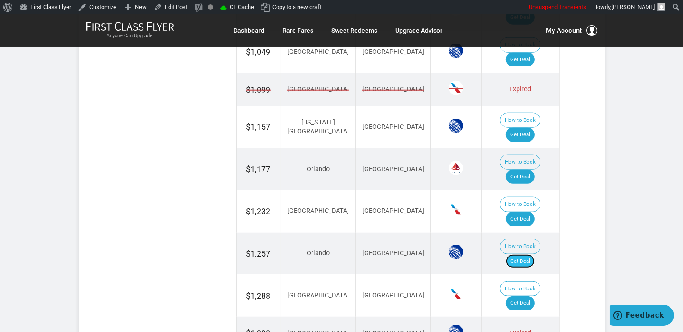
click at [519, 255] on link "Get Deal" at bounding box center [520, 262] width 29 height 14
click at [527, 170] on link "Get Deal" at bounding box center [520, 177] width 29 height 14
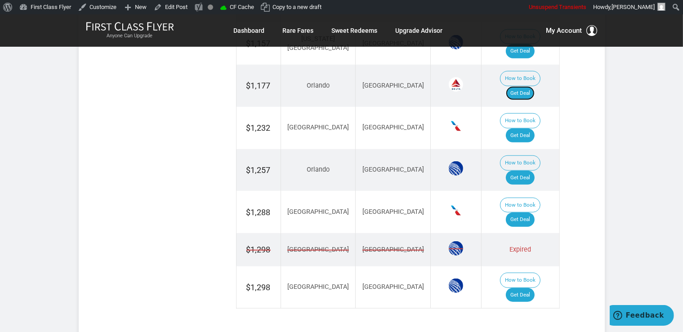
scroll to position [902, 0]
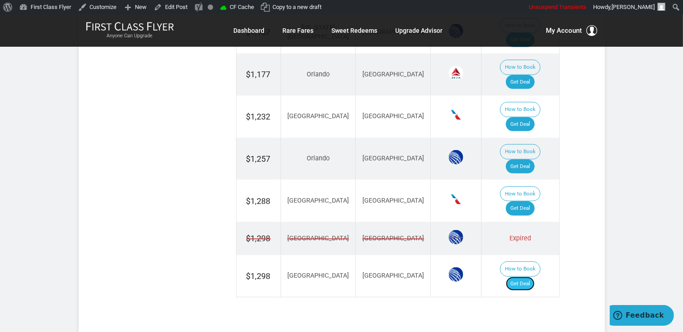
click at [526, 277] on link "Get Deal" at bounding box center [520, 284] width 29 height 14
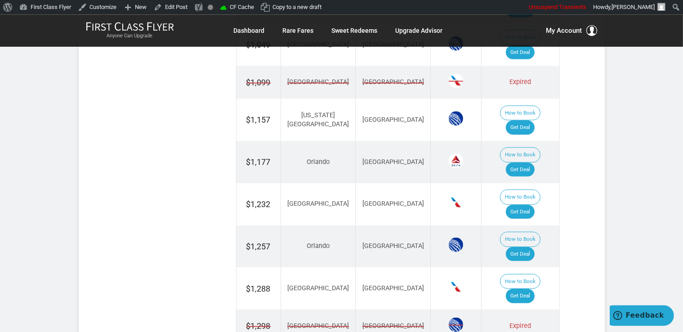
scroll to position [760, 0]
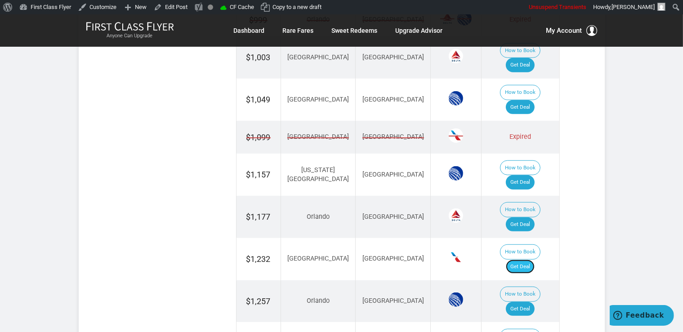
click at [521, 260] on link "Get Deal" at bounding box center [520, 267] width 29 height 14
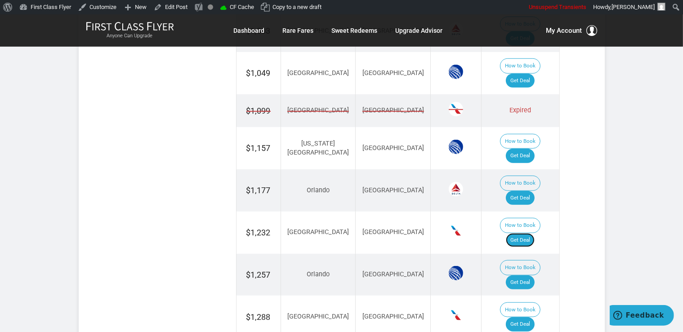
scroll to position [807, 0]
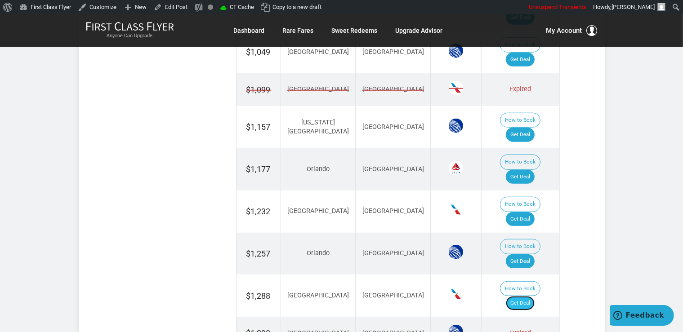
click at [532, 296] on link "Get Deal" at bounding box center [520, 303] width 29 height 14
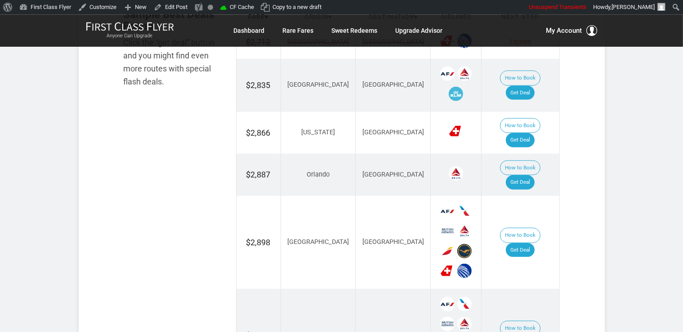
scroll to position [617, 0]
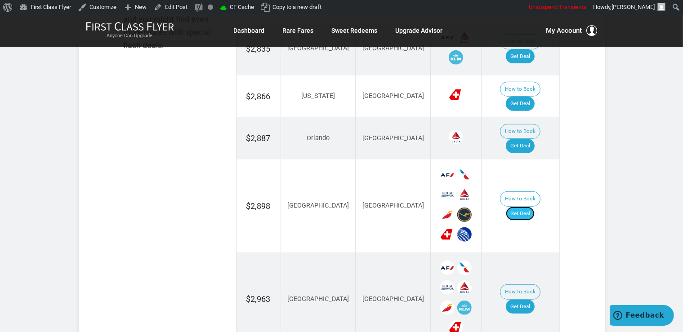
click at [535, 207] on link "Get Deal" at bounding box center [520, 214] width 29 height 14
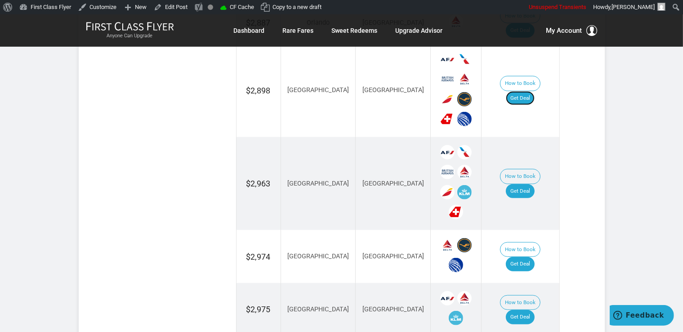
scroll to position [760, 0]
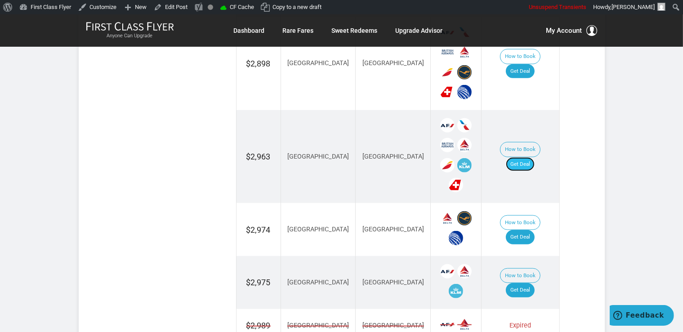
click at [524, 157] on link "Get Deal" at bounding box center [520, 164] width 29 height 14
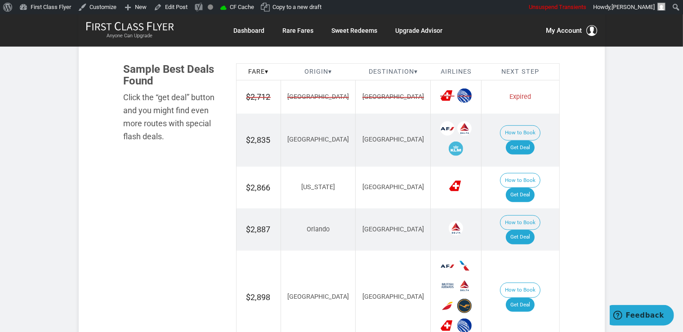
scroll to position [522, 0]
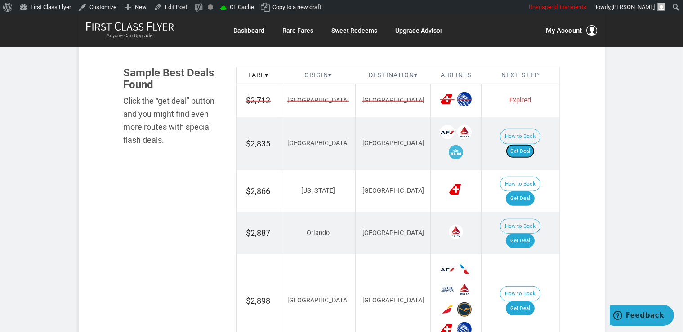
click at [534, 145] on link "Get Deal" at bounding box center [520, 151] width 29 height 14
click at [529, 144] on link "Get Deal" at bounding box center [520, 151] width 29 height 14
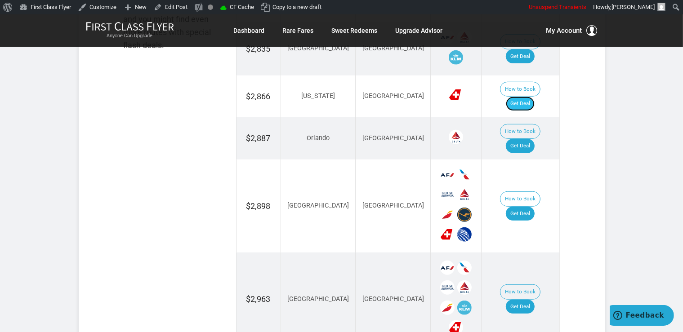
click at [517, 97] on link "Get Deal" at bounding box center [520, 104] width 29 height 14
click at [522, 139] on link "Get Deal" at bounding box center [520, 146] width 29 height 14
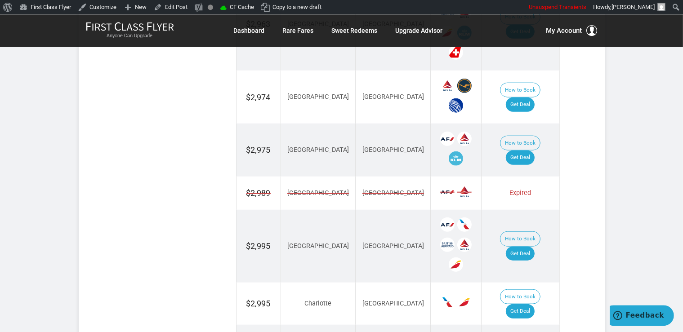
scroll to position [902, 0]
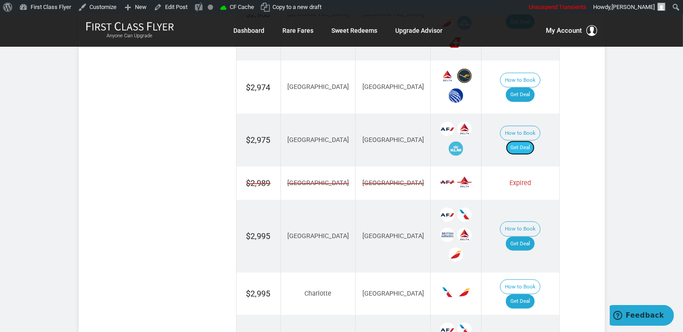
click at [522, 141] on link "Get Deal" at bounding box center [520, 148] width 29 height 14
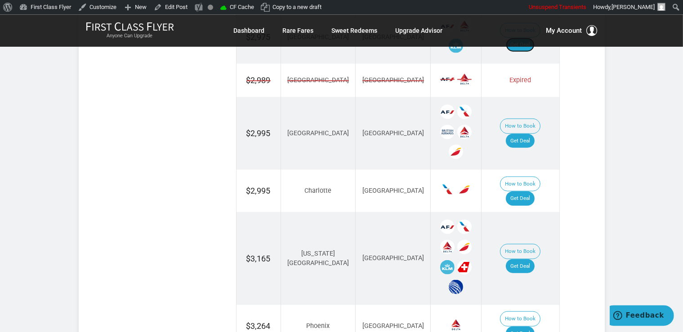
scroll to position [1045, 0]
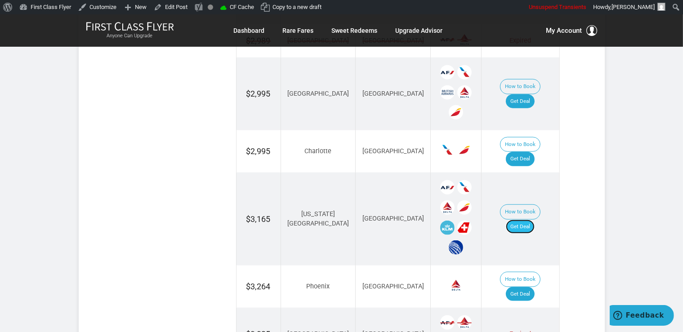
click at [525, 220] on link "Get Deal" at bounding box center [520, 227] width 29 height 14
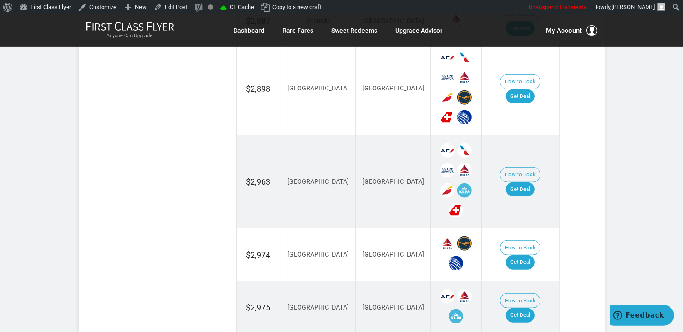
scroll to position [712, 0]
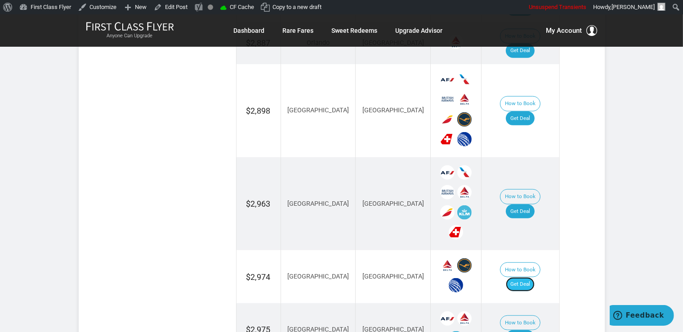
click at [528, 277] on link "Get Deal" at bounding box center [520, 284] width 29 height 14
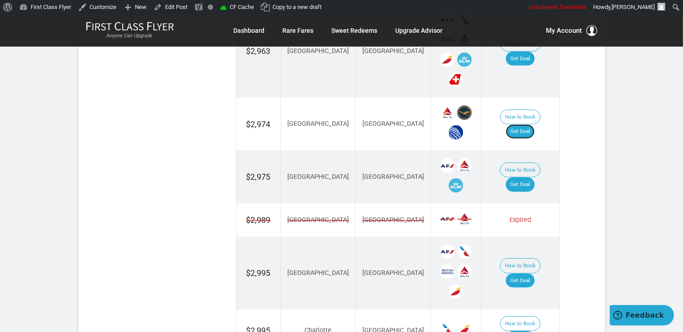
scroll to position [902, 0]
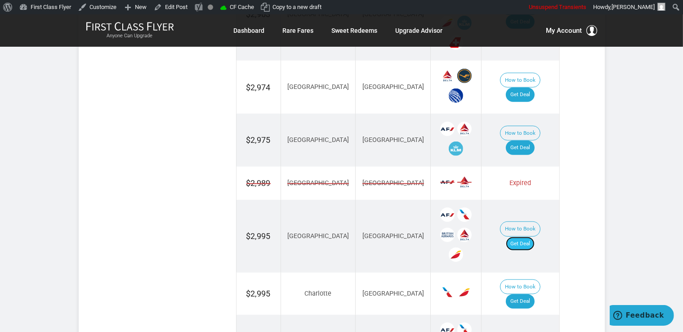
click at [530, 237] on link "Get Deal" at bounding box center [520, 244] width 29 height 14
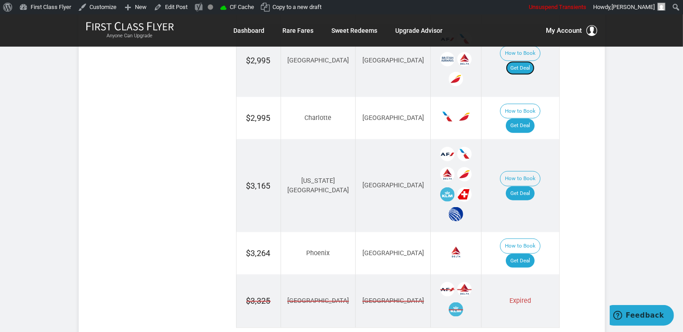
scroll to position [1092, 0]
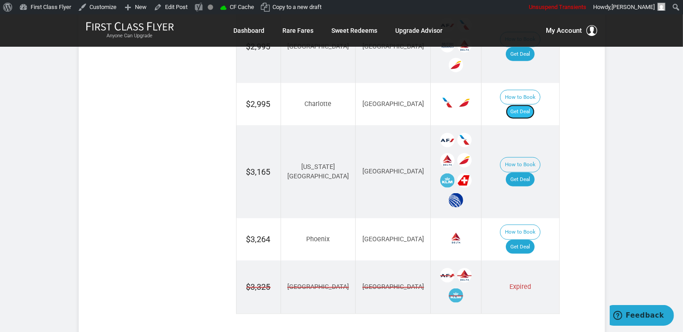
click at [524, 105] on link "Get Deal" at bounding box center [520, 112] width 29 height 14
click at [529, 240] on link "Get Deal" at bounding box center [520, 247] width 29 height 14
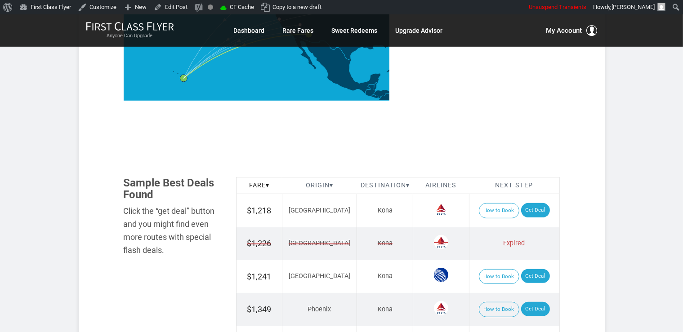
scroll to position [522, 0]
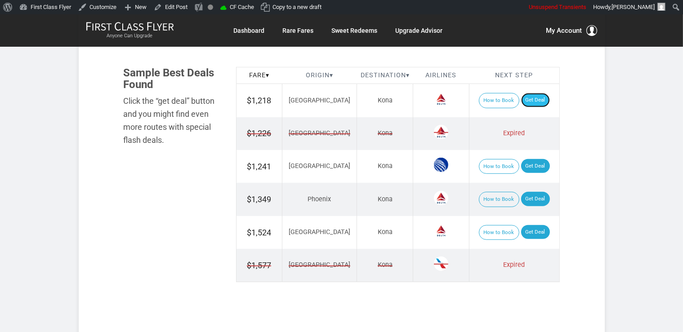
drag, startPoint x: 529, startPoint y: 102, endPoint x: 530, endPoint y: 93, distance: 8.6
click at [529, 101] on link "Get Deal" at bounding box center [535, 100] width 29 height 14
click at [523, 162] on link "Get Deal" at bounding box center [535, 166] width 29 height 14
click at [530, 196] on link "Get Deal" at bounding box center [535, 199] width 29 height 14
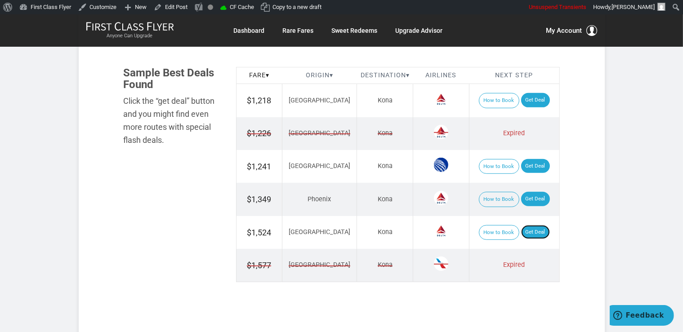
click at [531, 232] on link "Get Deal" at bounding box center [535, 232] width 29 height 14
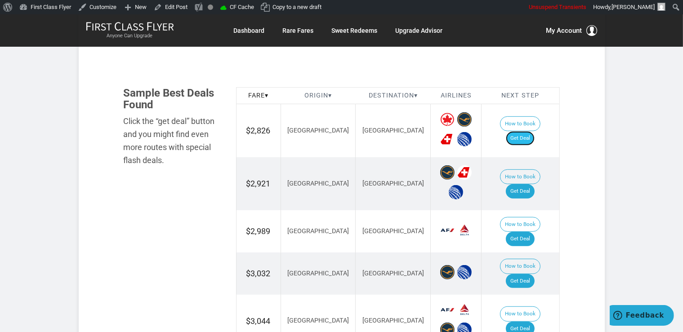
click at [530, 131] on link "Get Deal" at bounding box center [520, 138] width 29 height 14
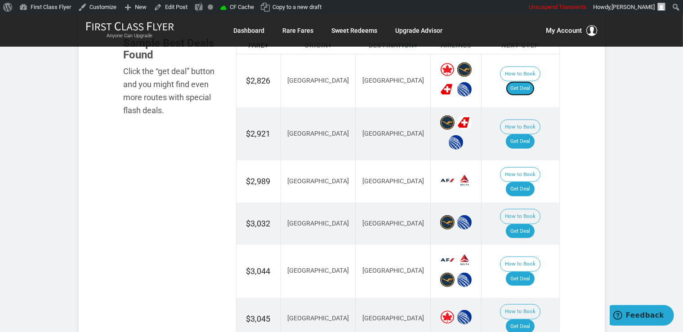
scroll to position [597, 0]
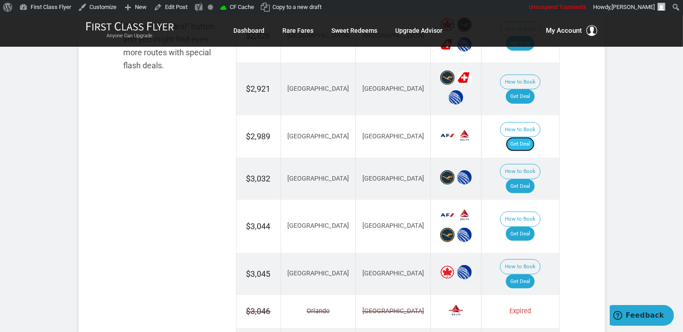
click at [535, 137] on link "Get Deal" at bounding box center [520, 144] width 29 height 14
click at [515, 137] on link "Get Deal" at bounding box center [520, 144] width 29 height 14
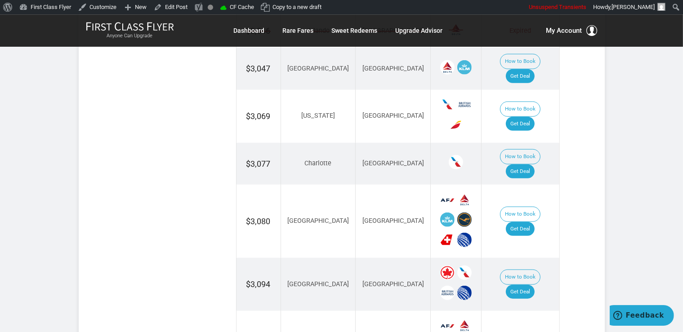
scroll to position [882, 0]
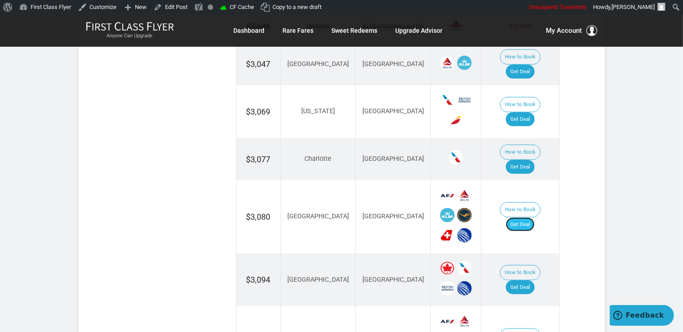
click at [532, 218] on link "Get Deal" at bounding box center [520, 225] width 29 height 14
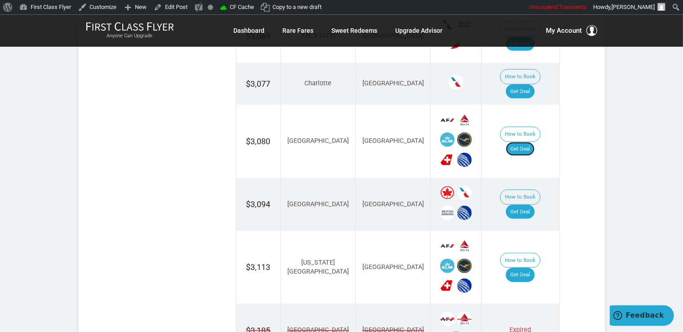
scroll to position [1072, 0]
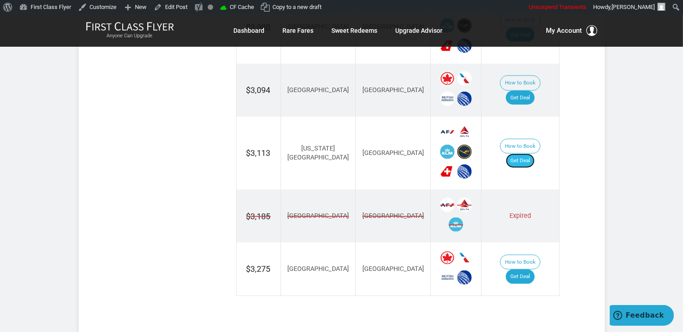
click at [532, 154] on link "Get Deal" at bounding box center [520, 161] width 29 height 14
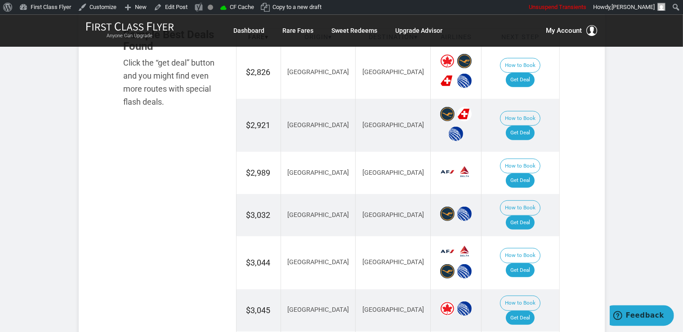
scroll to position [550, 0]
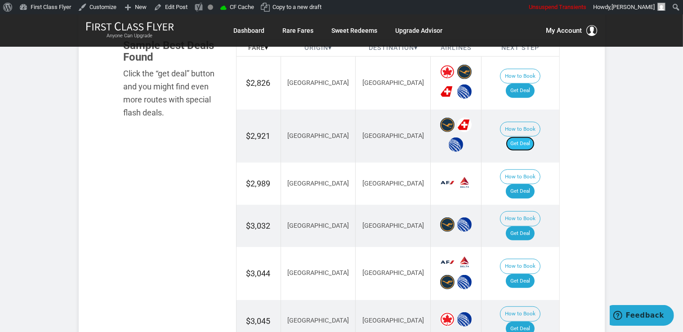
click at [527, 137] on link "Get Deal" at bounding box center [520, 144] width 29 height 14
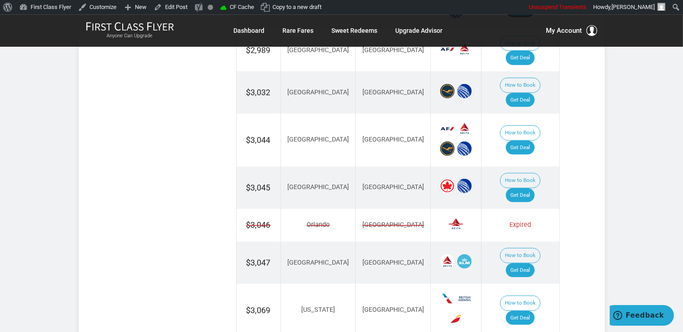
scroll to position [692, 0]
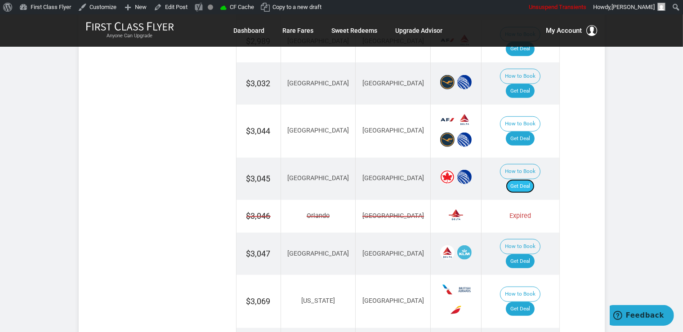
click at [535, 179] on link "Get Deal" at bounding box center [520, 186] width 29 height 14
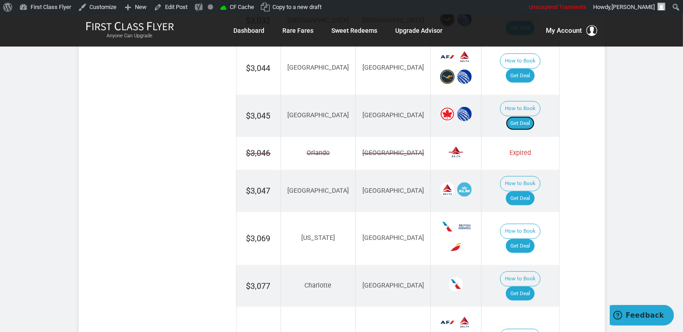
scroll to position [834, 0]
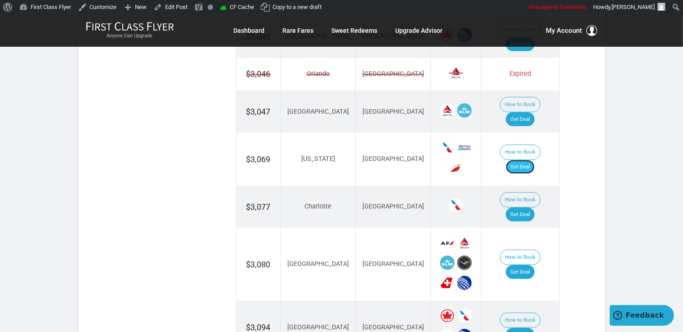
click at [524, 160] on link "Get Deal" at bounding box center [520, 167] width 29 height 14
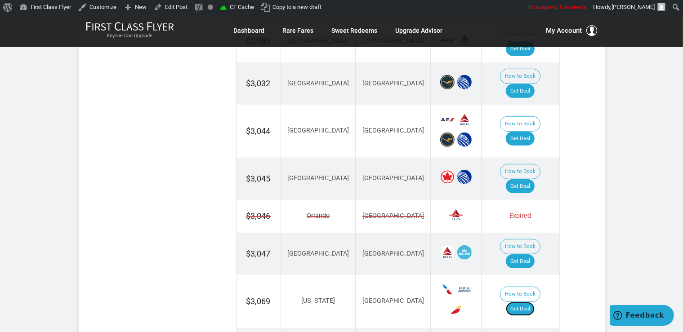
scroll to position [597, 0]
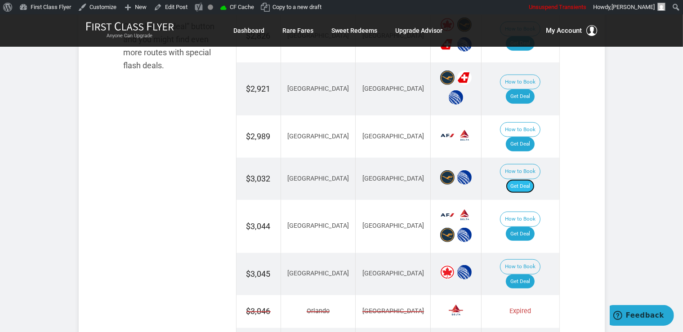
click at [530, 179] on link "Get Deal" at bounding box center [520, 186] width 29 height 14
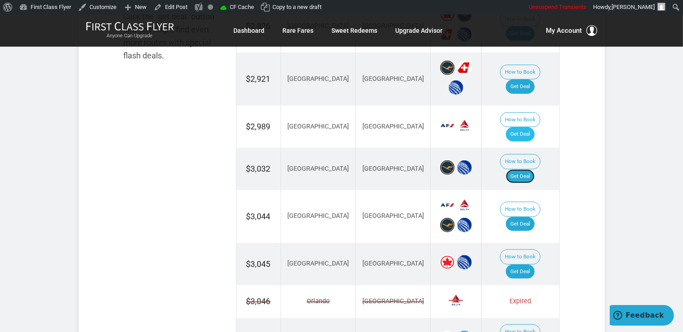
scroll to position [644, 0]
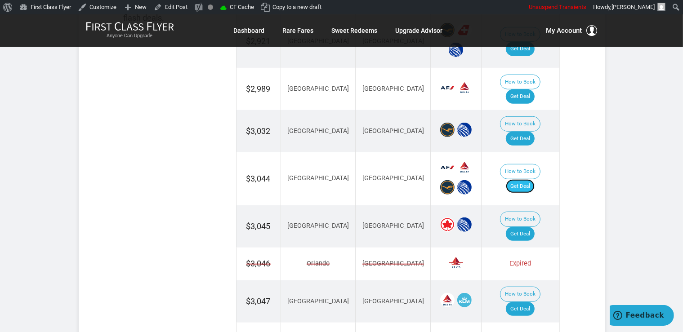
click at [529, 179] on link "Get Deal" at bounding box center [520, 186] width 29 height 14
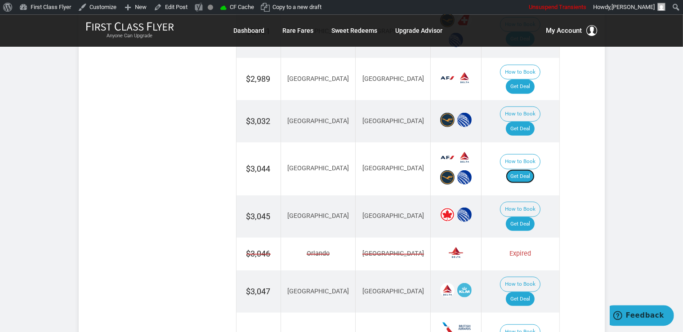
scroll to position [739, 0]
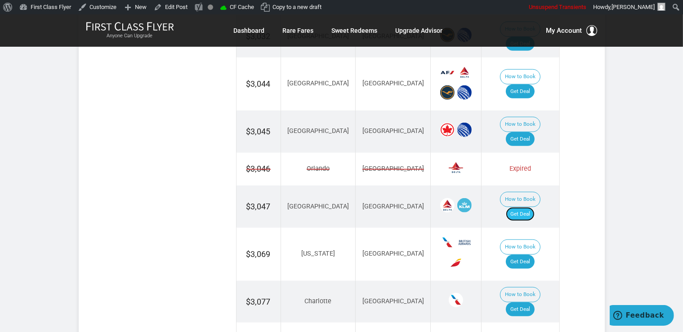
click at [523, 207] on link "Get Deal" at bounding box center [520, 214] width 29 height 14
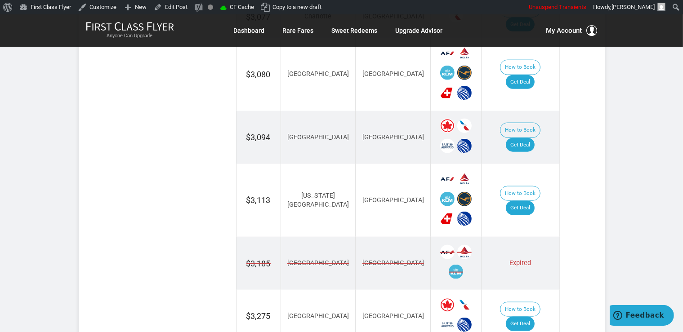
scroll to position [1072, 0]
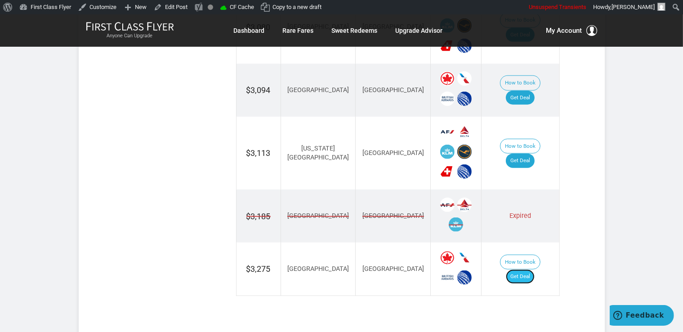
click at [525, 270] on link "Get Deal" at bounding box center [520, 277] width 29 height 14
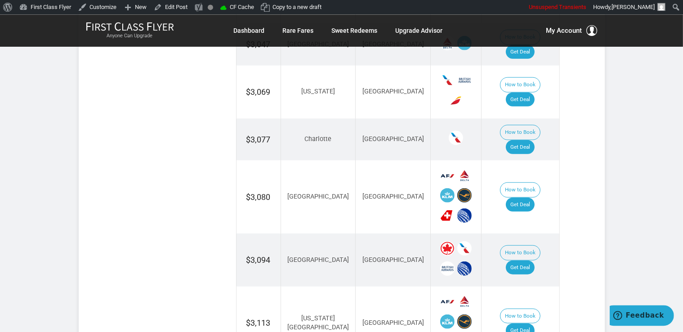
scroll to position [882, 0]
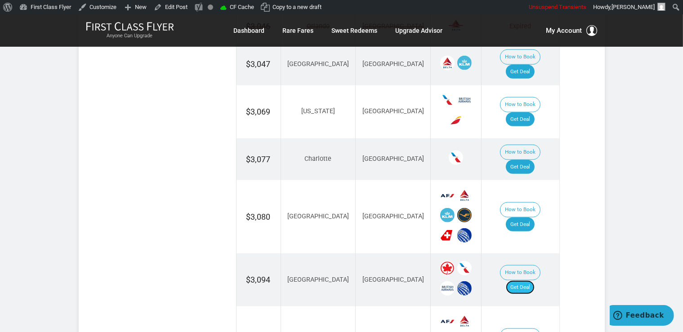
click at [528, 281] on link "Get Deal" at bounding box center [520, 288] width 29 height 14
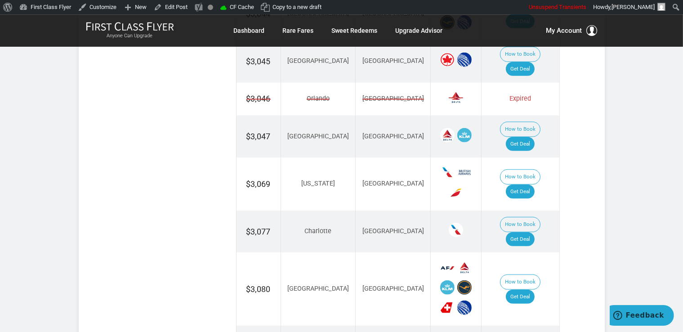
scroll to position [787, 0]
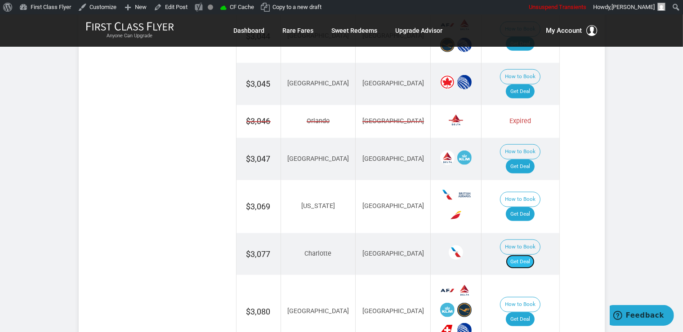
click at [527, 255] on link "Get Deal" at bounding box center [520, 262] width 29 height 14
